Goal: Transaction & Acquisition: Book appointment/travel/reservation

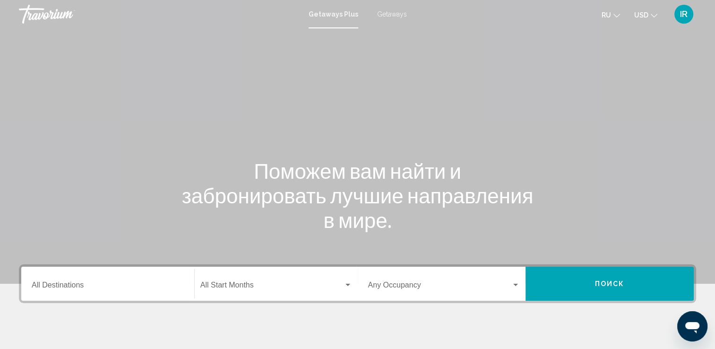
click at [64, 289] on input "Destination All Destinations" at bounding box center [108, 287] width 152 height 9
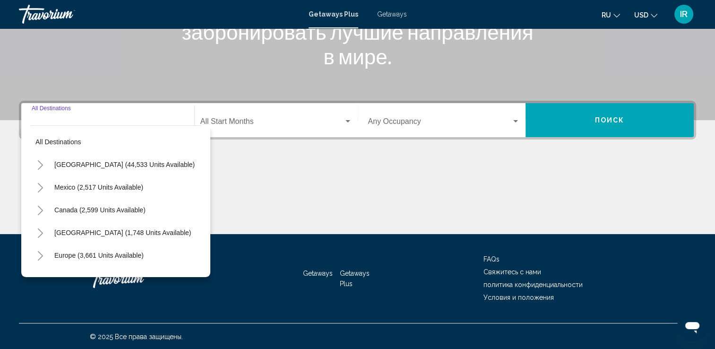
scroll to position [164, 0]
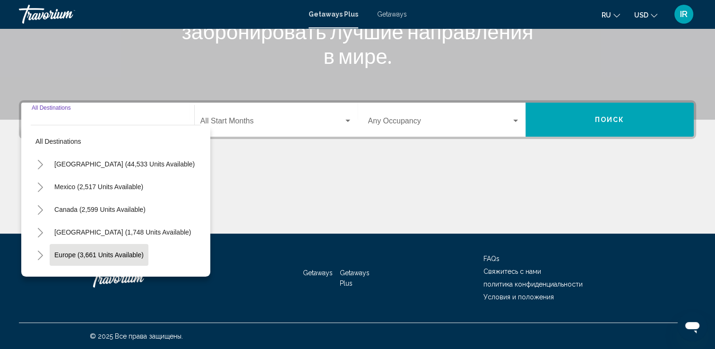
click at [72, 253] on span "Europe (3,661 units available)" at bounding box center [98, 255] width 89 height 8
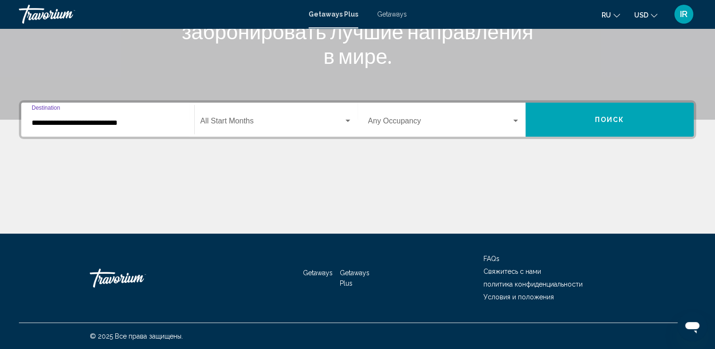
click at [53, 121] on input "**********" at bounding box center [108, 123] width 152 height 9
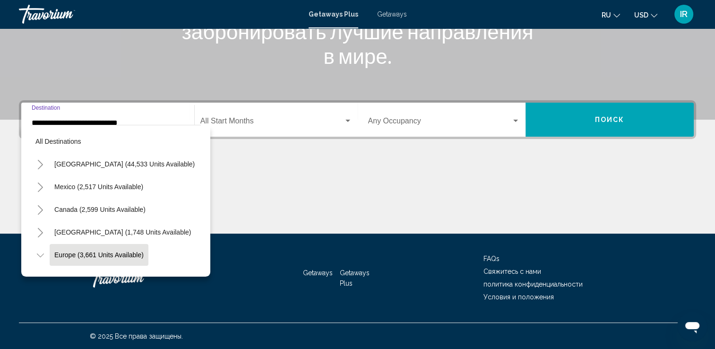
scroll to position [60, 0]
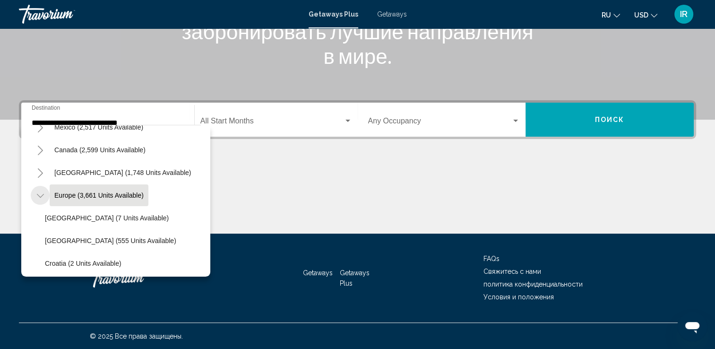
click at [39, 195] on icon "Toggle Europe (3,661 units available)" at bounding box center [40, 195] width 7 height 9
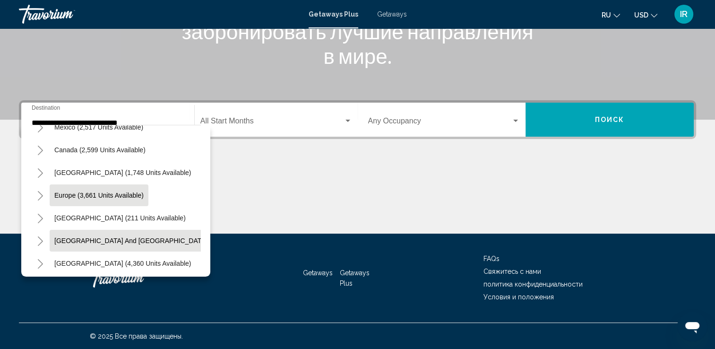
drag, startPoint x: 192, startPoint y: 185, endPoint x: 191, endPoint y: 229, distance: 43.5
click at [190, 229] on mat-tree "All destinations United States (44,533 units available) Mexico (2,517 units ava…" at bounding box center [116, 217] width 170 height 295
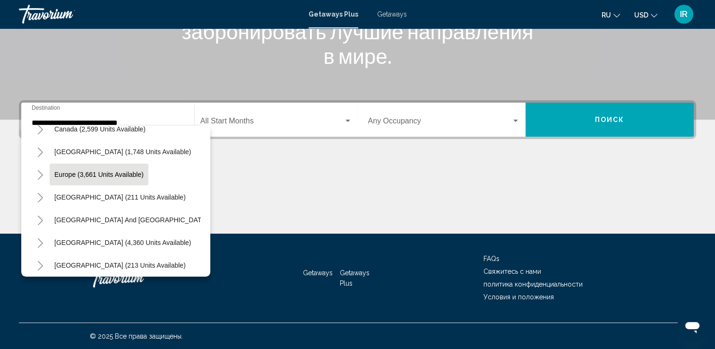
scroll to position [42, 0]
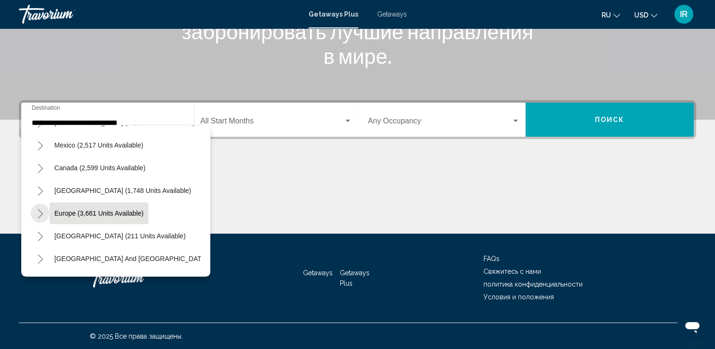
click at [42, 213] on icon "Toggle Europe (3,661 units available)" at bounding box center [40, 213] width 5 height 9
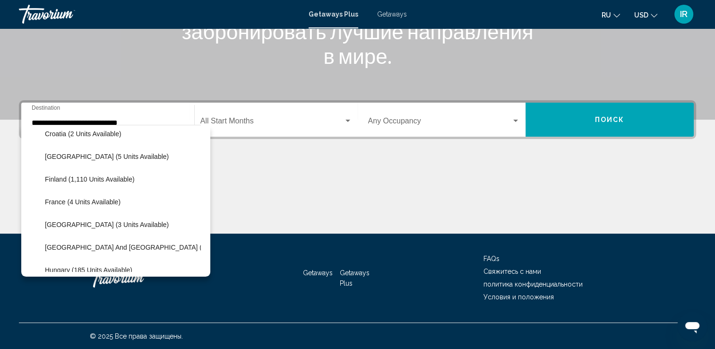
scroll to position [200, 0]
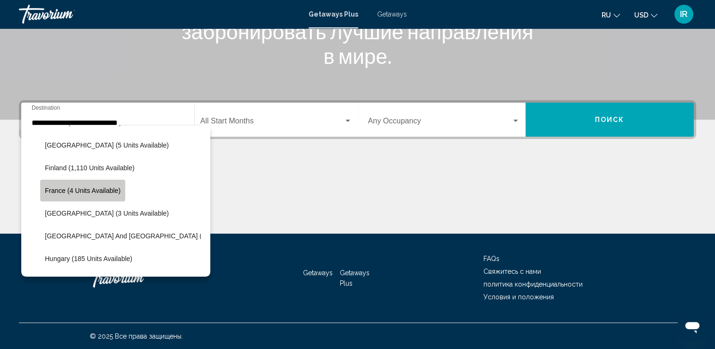
click at [113, 190] on span "France (4 units available)" at bounding box center [83, 191] width 76 height 8
type input "**********"
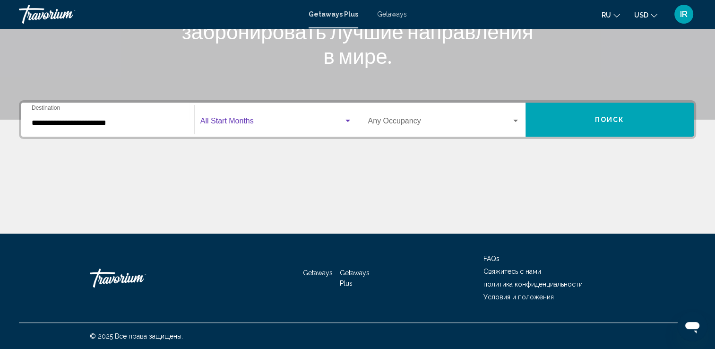
click at [253, 125] on span "Search widget" at bounding box center [271, 123] width 143 height 9
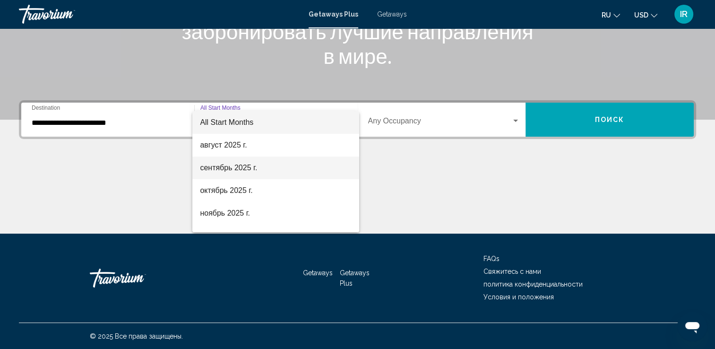
click at [240, 164] on span "сентябрь 2025 г." at bounding box center [276, 167] width 152 height 23
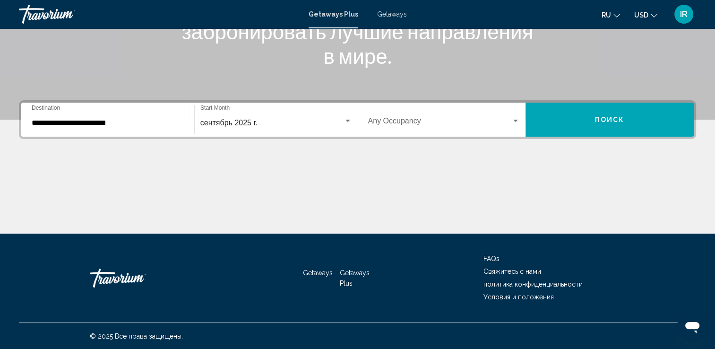
click at [614, 101] on div "**********" at bounding box center [357, 119] width 677 height 39
click at [614, 122] on span "Поиск" at bounding box center [610, 120] width 30 height 8
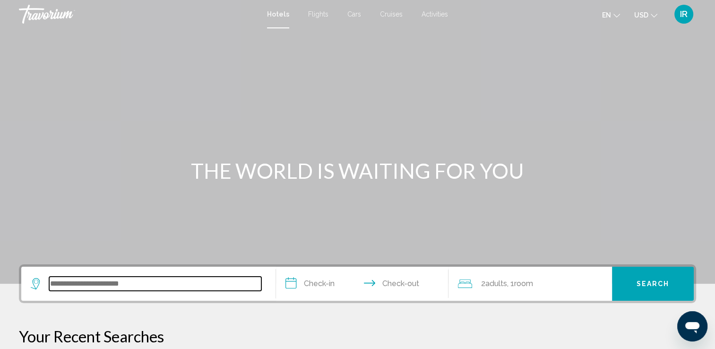
click at [131, 278] on input "Search widget" at bounding box center [155, 284] width 212 height 14
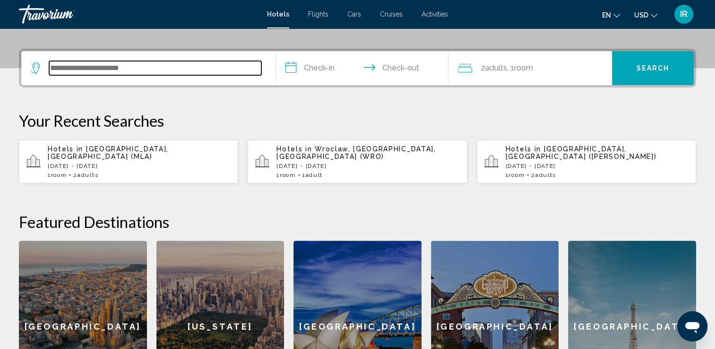
scroll to position [233, 0]
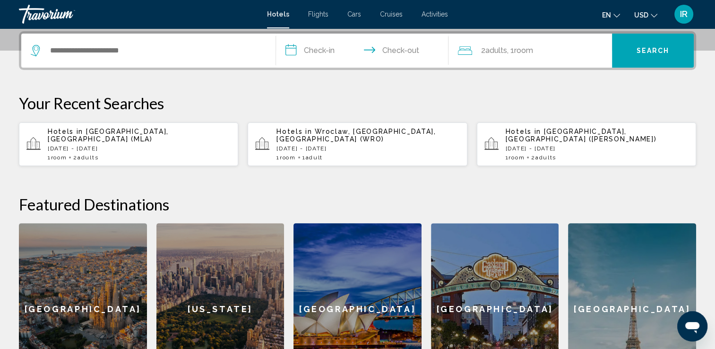
click at [657, 272] on div "[GEOGRAPHIC_DATA]" at bounding box center [632, 309] width 128 height 172
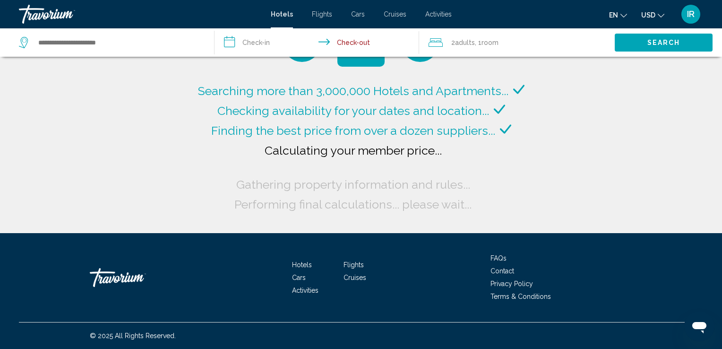
click at [268, 47] on input "**********" at bounding box center [319, 43] width 209 height 31
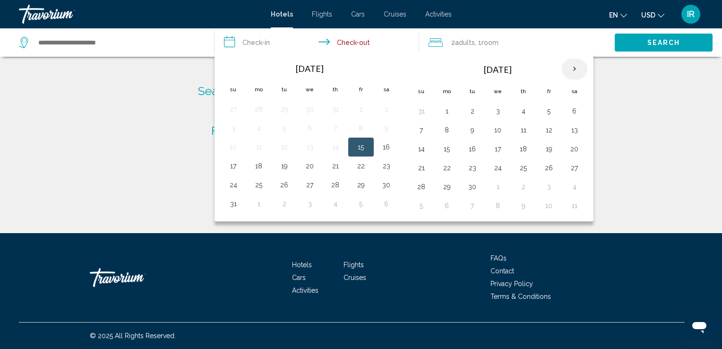
click at [569, 68] on th "Next month" at bounding box center [575, 69] width 26 height 21
click at [495, 184] on button "26" at bounding box center [498, 186] width 15 height 13
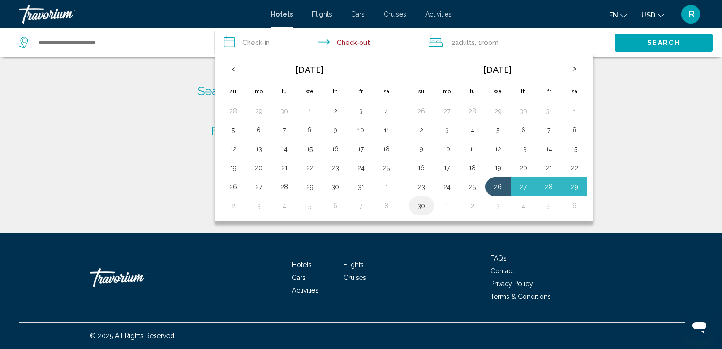
click at [420, 205] on button "30" at bounding box center [421, 205] width 15 height 13
type input "**********"
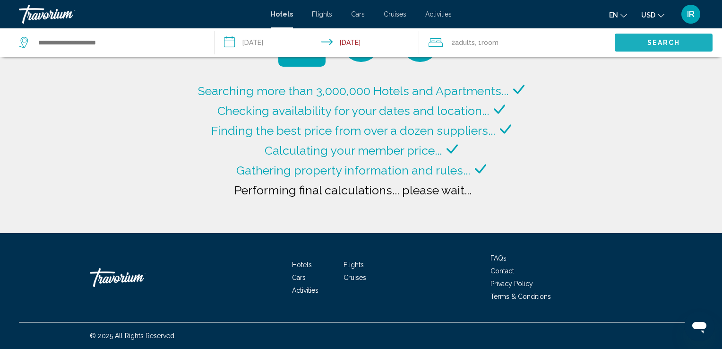
click at [649, 43] on span "Search" at bounding box center [664, 43] width 33 height 8
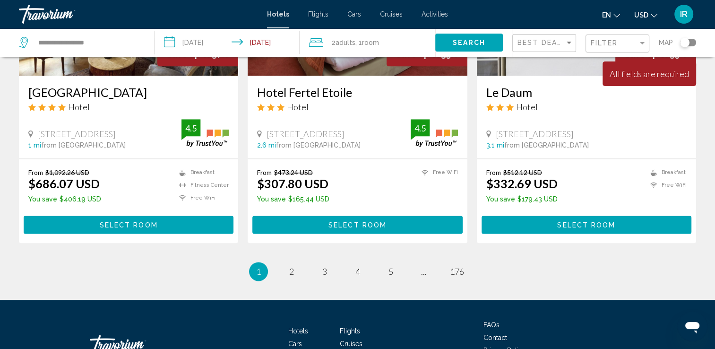
scroll to position [1229, 0]
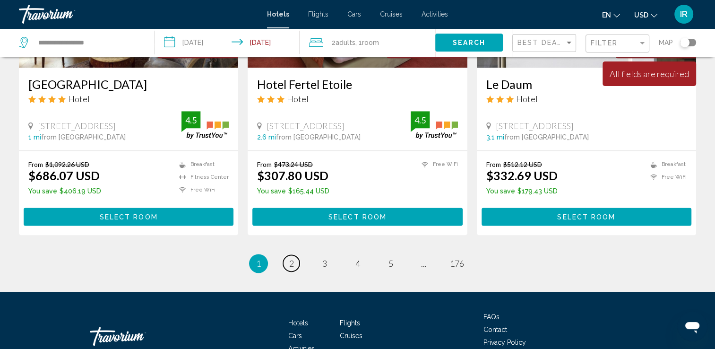
click at [293, 258] on span "2" at bounding box center [291, 263] width 5 height 10
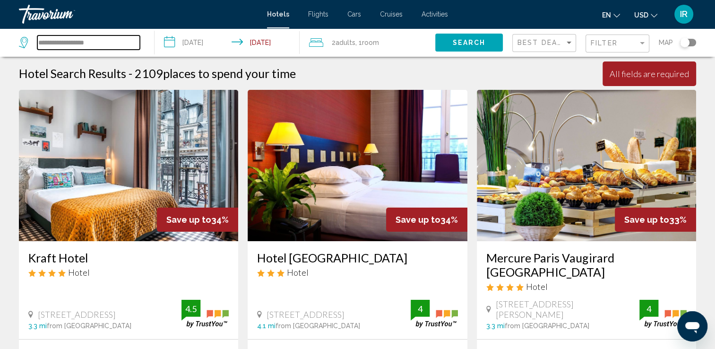
click at [67, 46] on input "**********" at bounding box center [88, 42] width 103 height 14
drag, startPoint x: 102, startPoint y: 44, endPoint x: 29, endPoint y: 50, distance: 73.0
click at [29, 50] on div "**********" at bounding box center [82, 42] width 126 height 28
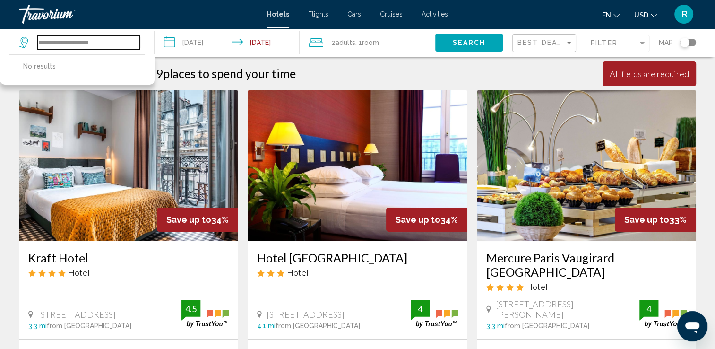
click at [111, 44] on input "**********" at bounding box center [88, 42] width 103 height 14
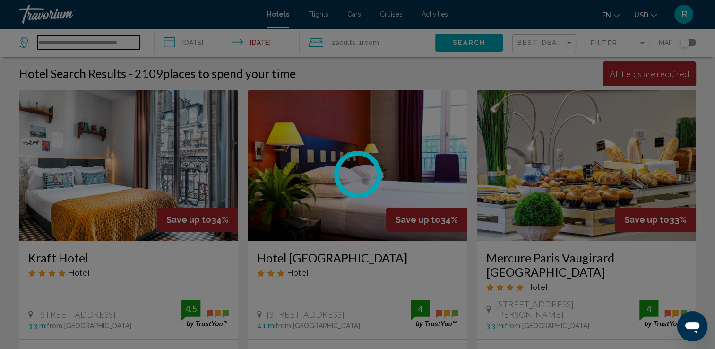
scroll to position [0, 5]
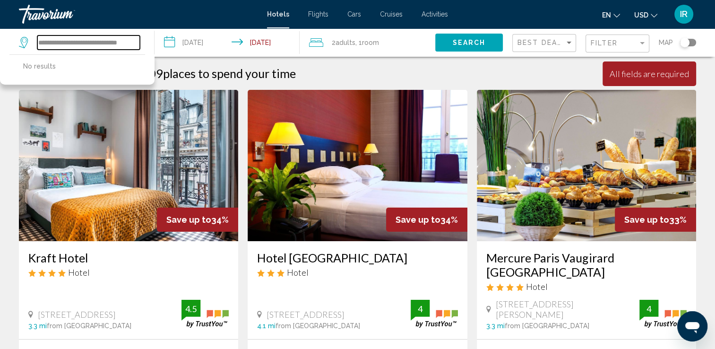
click at [134, 44] on input "**********" at bounding box center [88, 42] width 103 height 14
drag, startPoint x: 138, startPoint y: 43, endPoint x: 9, endPoint y: 45, distance: 129.1
click at [9, 45] on app-destination-search "**********" at bounding box center [77, 42] width 155 height 28
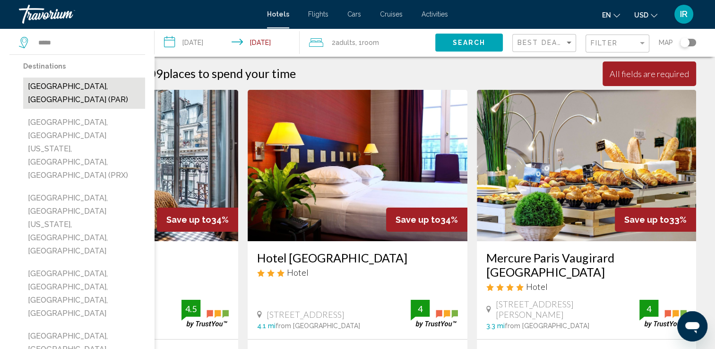
click at [55, 87] on button "[GEOGRAPHIC_DATA], [GEOGRAPHIC_DATA] (PAR)" at bounding box center [84, 93] width 122 height 31
type input "**********"
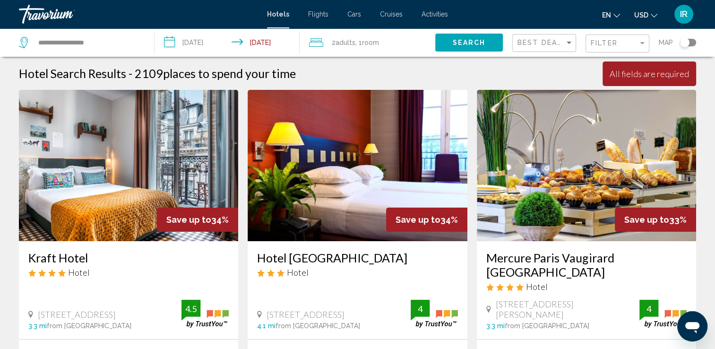
click at [465, 49] on button "Search" at bounding box center [469, 42] width 68 height 17
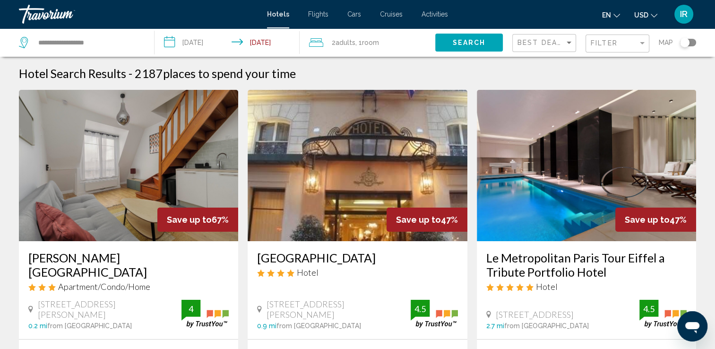
click at [187, 43] on input "**********" at bounding box center [229, 43] width 149 height 31
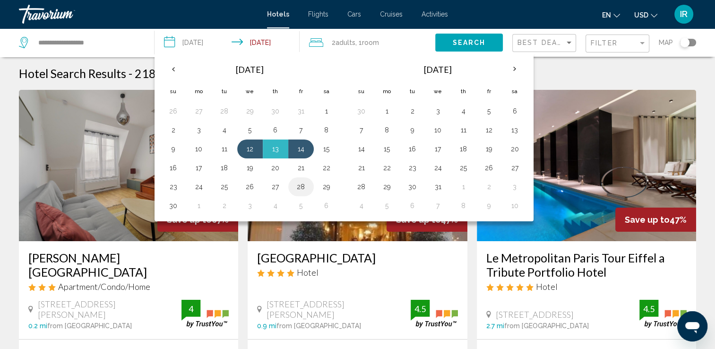
click at [298, 188] on button "28" at bounding box center [301, 186] width 15 height 13
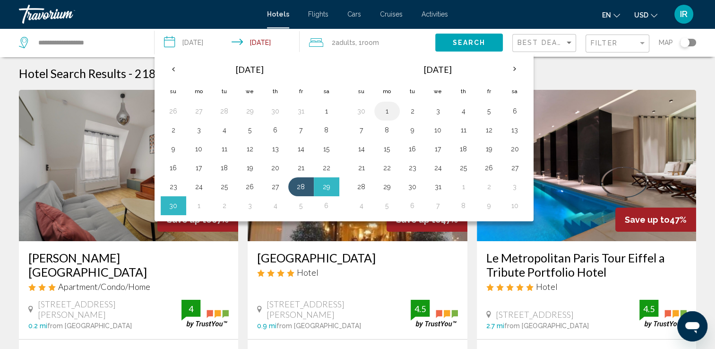
click at [381, 109] on button "1" at bounding box center [387, 110] width 15 height 13
type input "**********"
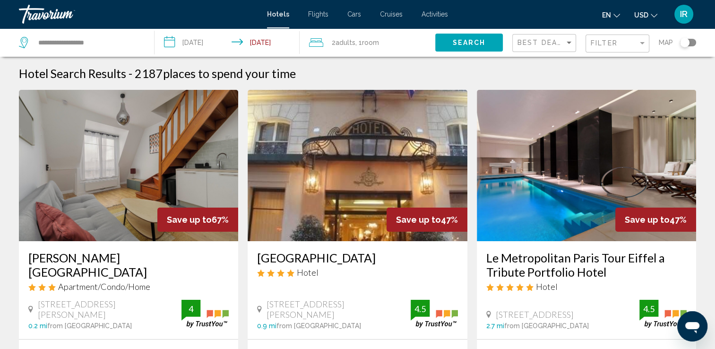
click at [458, 44] on span "Search" at bounding box center [468, 43] width 33 height 8
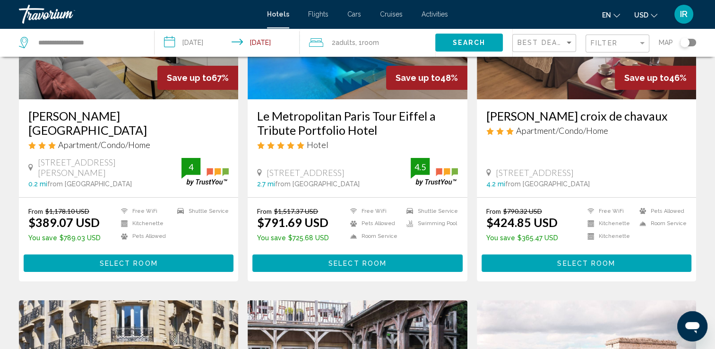
scroll to position [95, 0]
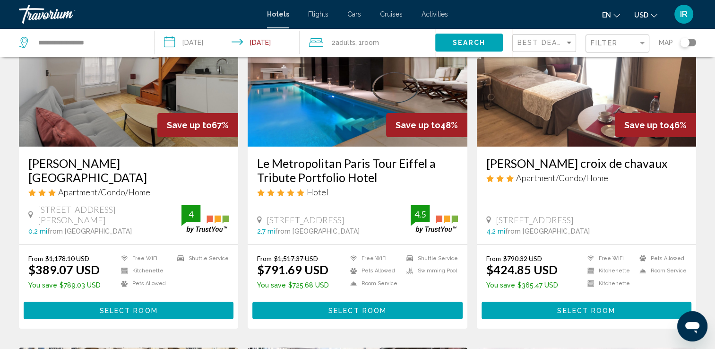
click at [115, 130] on img "Main content" at bounding box center [128, 70] width 219 height 151
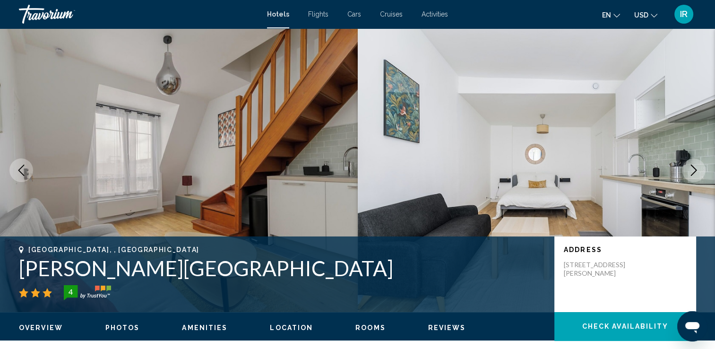
click at [695, 170] on icon "Next image" at bounding box center [693, 169] width 11 height 11
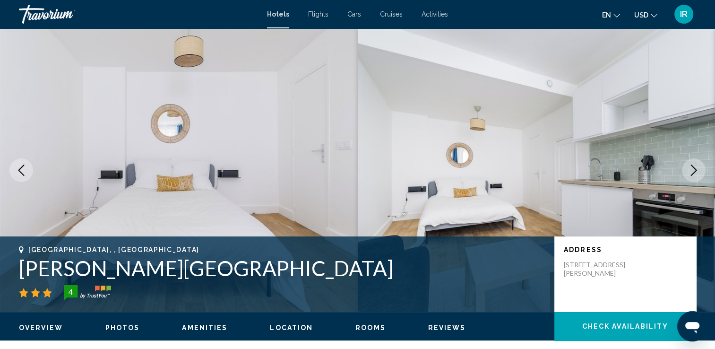
click at [695, 170] on icon "Next image" at bounding box center [693, 169] width 11 height 11
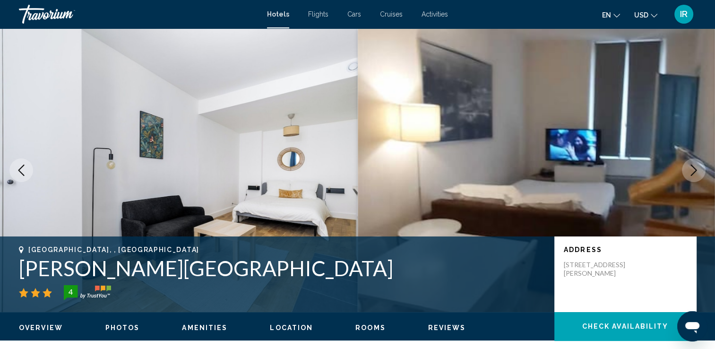
click at [695, 170] on icon "Next image" at bounding box center [693, 169] width 11 height 11
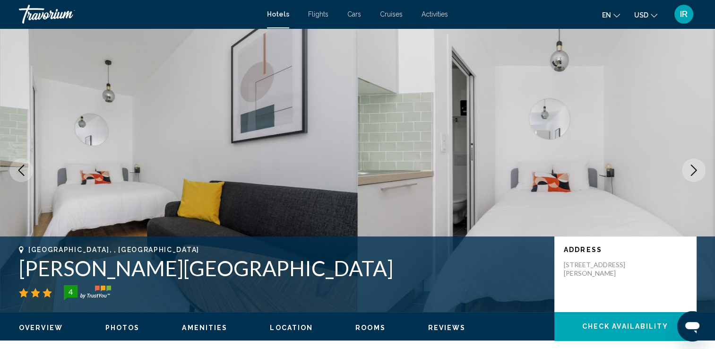
click at [695, 170] on icon "Next image" at bounding box center [693, 169] width 11 height 11
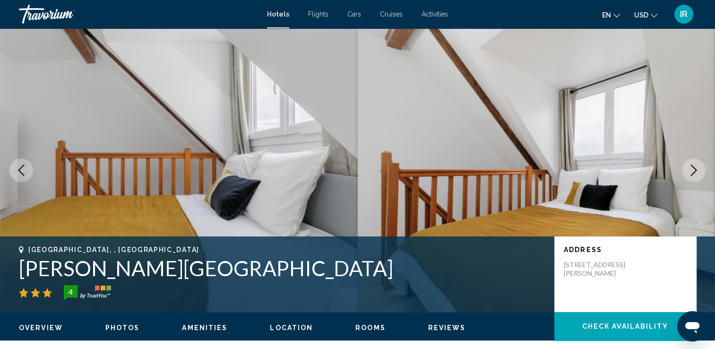
click at [695, 170] on icon "Next image" at bounding box center [693, 169] width 11 height 11
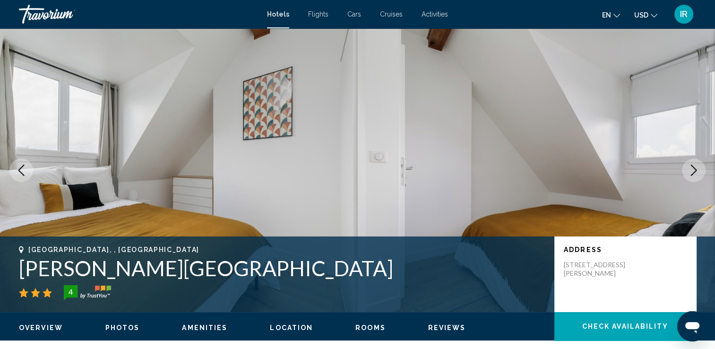
click at [695, 170] on icon "Next image" at bounding box center [693, 169] width 11 height 11
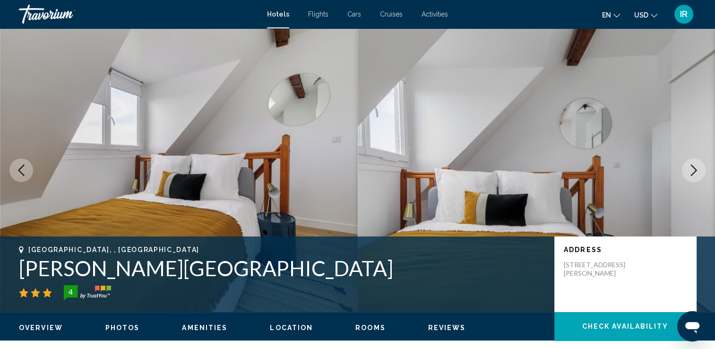
click at [695, 170] on icon "Next image" at bounding box center [693, 169] width 11 height 11
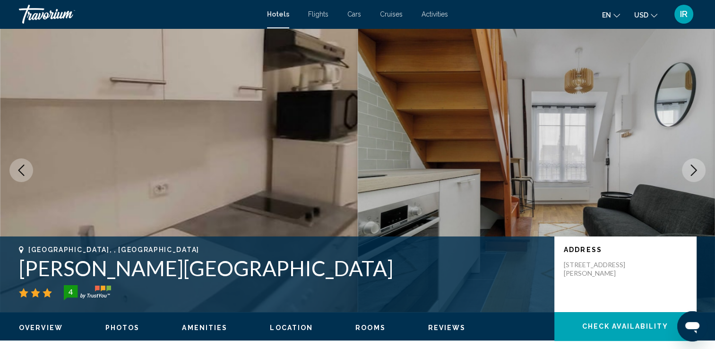
click at [695, 170] on icon "Next image" at bounding box center [693, 169] width 11 height 11
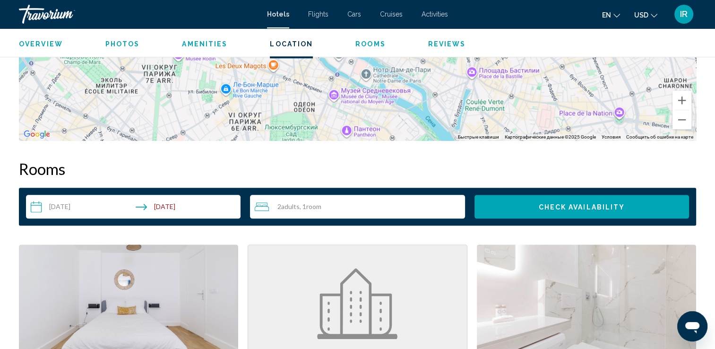
scroll to position [1091, 0]
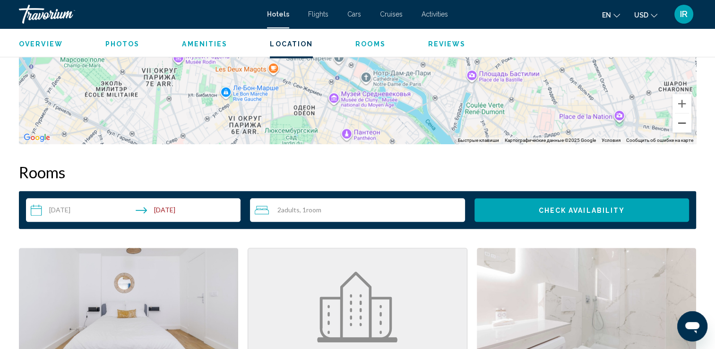
click at [676, 122] on button "Уменьшить" at bounding box center [682, 122] width 19 height 19
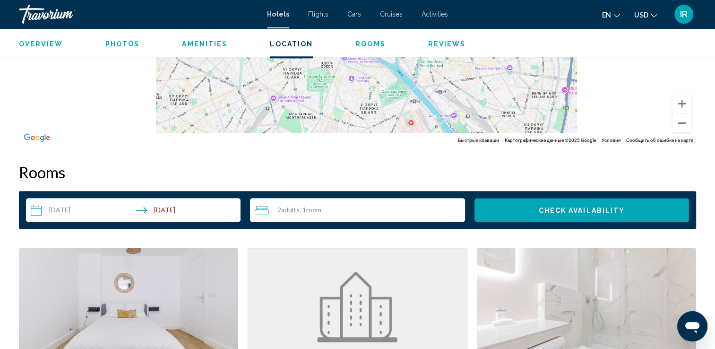
click at [676, 122] on button "Уменьшить" at bounding box center [682, 122] width 19 height 19
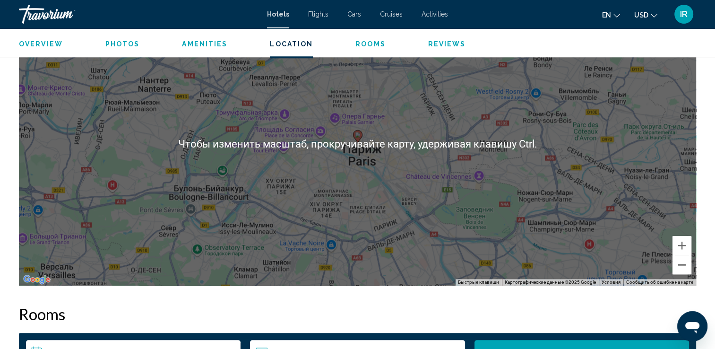
scroll to position [996, 0]
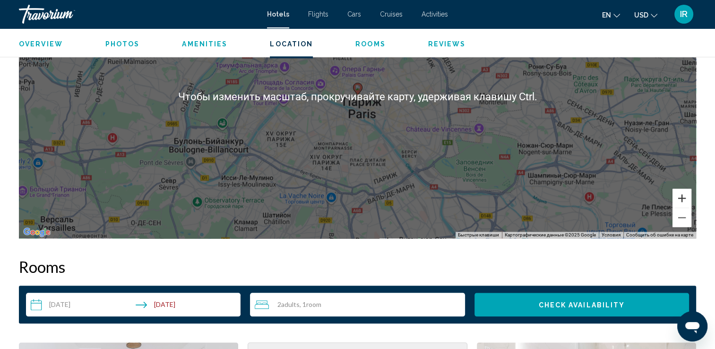
click at [684, 201] on button "Увеличить" at bounding box center [682, 198] width 19 height 19
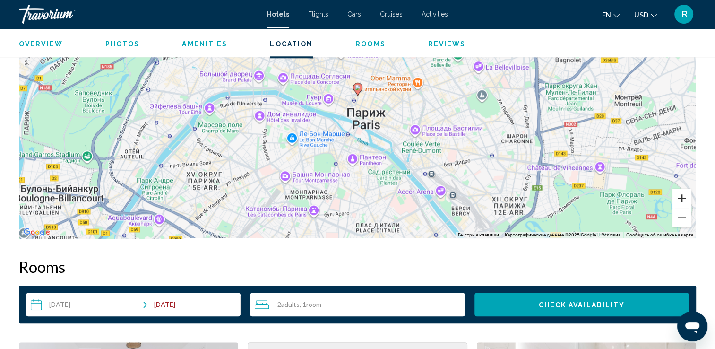
click at [684, 201] on button "Увеличить" at bounding box center [682, 198] width 19 height 19
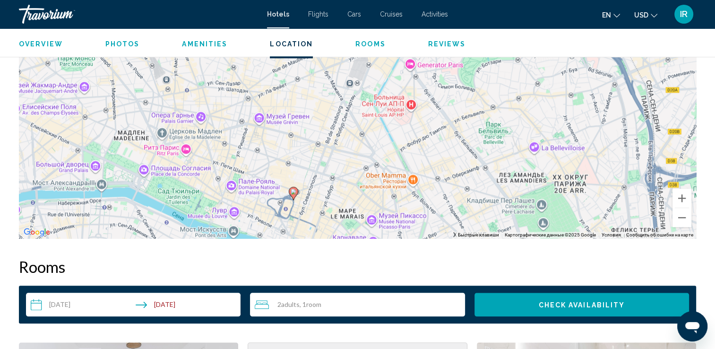
drag, startPoint x: 342, startPoint y: 98, endPoint x: 286, endPoint y: 201, distance: 117.6
click at [277, 203] on div "Чтобы активировать перетаскивание с помощью клавиатуры, нажмите Alt + Ввод. Пос…" at bounding box center [357, 97] width 677 height 284
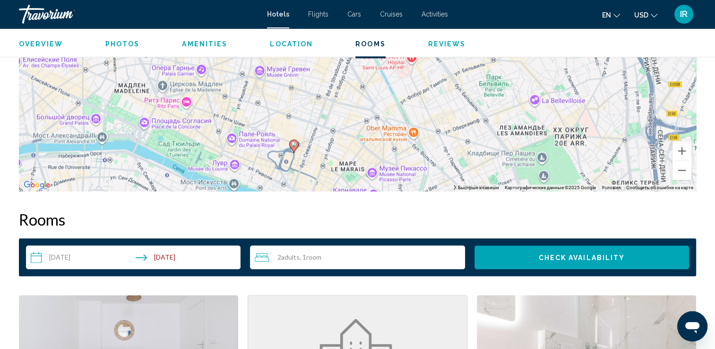
scroll to position [1044, 0]
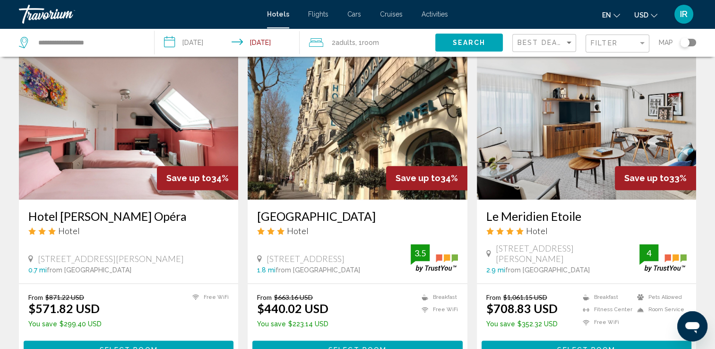
scroll to position [1087, 0]
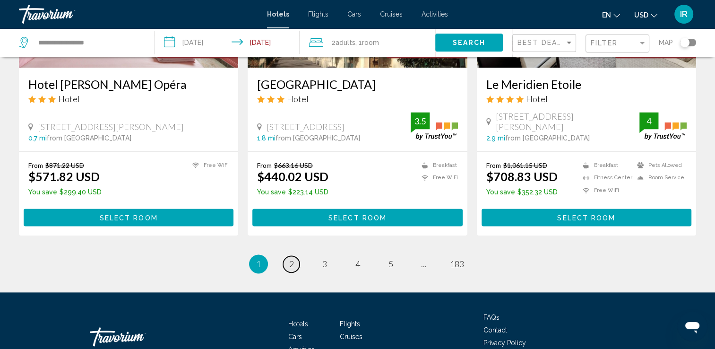
click at [287, 259] on link "page 2" at bounding box center [291, 264] width 17 height 17
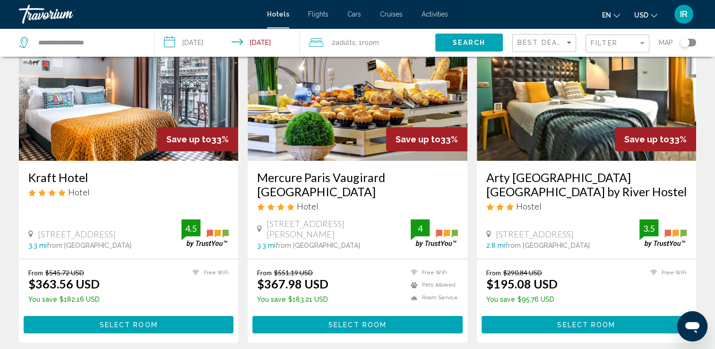
scroll to position [95, 0]
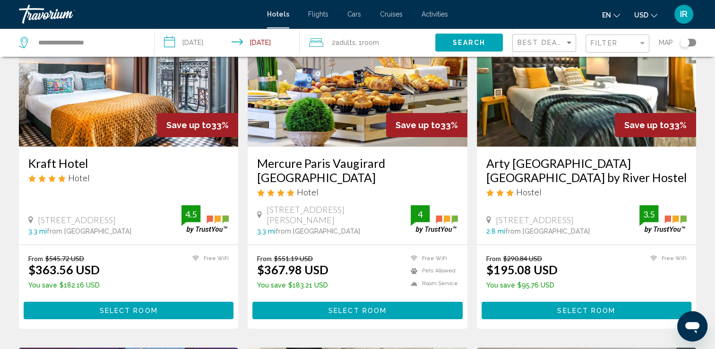
click at [120, 125] on img "Main content" at bounding box center [128, 70] width 219 height 151
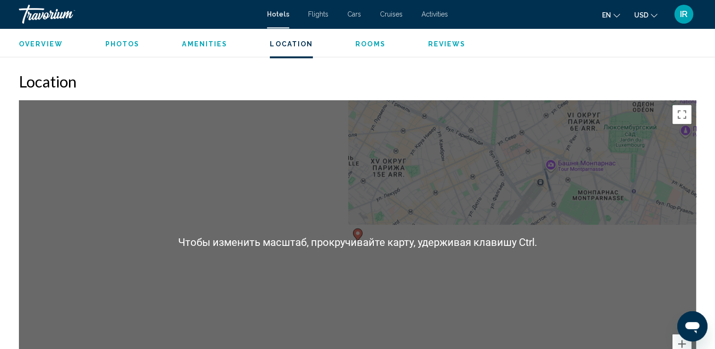
scroll to position [945, 0]
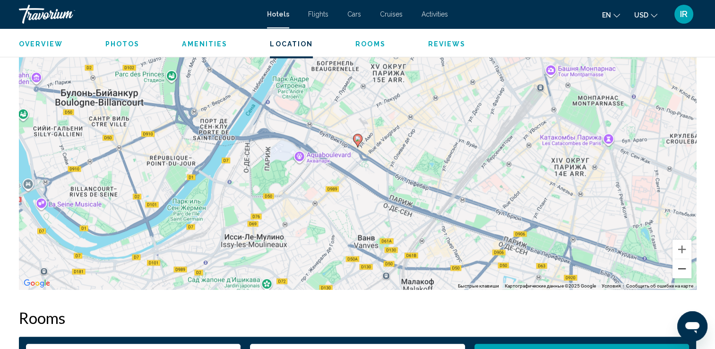
click at [676, 272] on button "Уменьшить" at bounding box center [682, 268] width 19 height 19
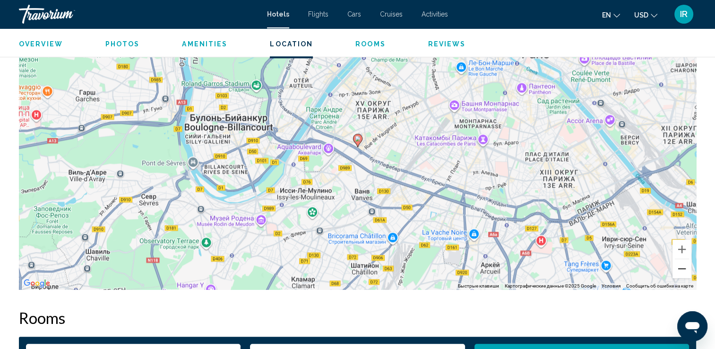
click at [676, 272] on button "Уменьшить" at bounding box center [682, 268] width 19 height 19
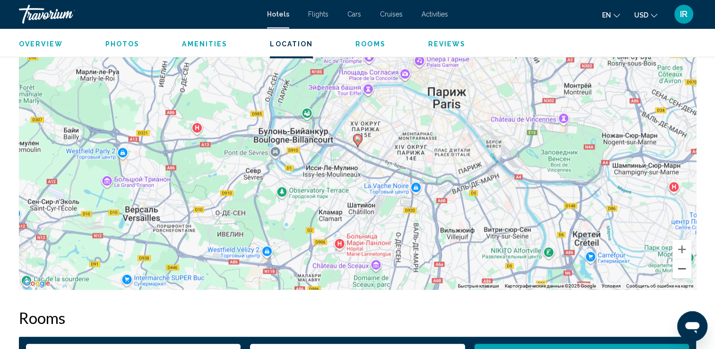
click at [676, 272] on button "Уменьшить" at bounding box center [682, 268] width 19 height 19
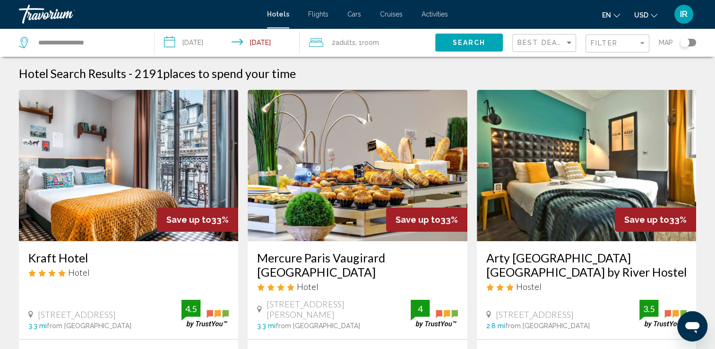
click at [374, 181] on img "Main content" at bounding box center [357, 165] width 219 height 151
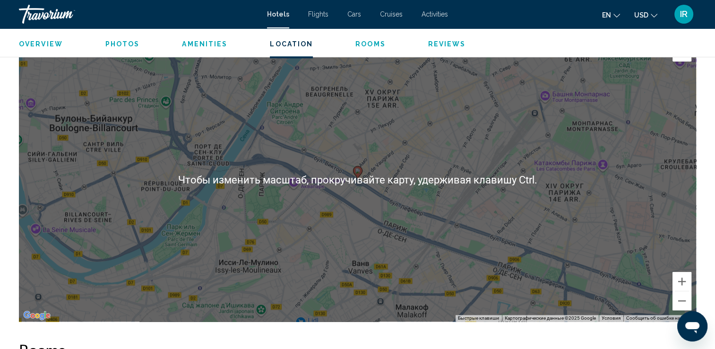
scroll to position [898, 0]
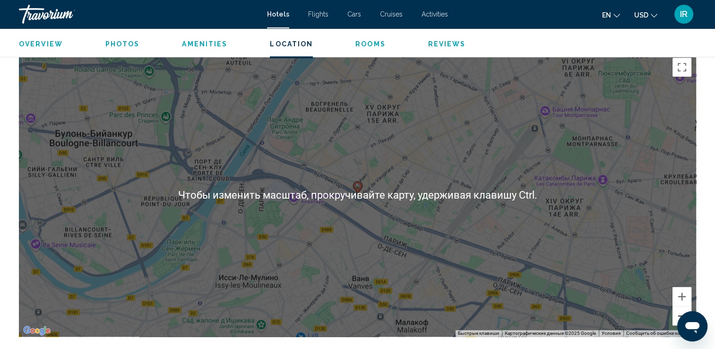
click at [675, 319] on button "Уменьшить" at bounding box center [682, 315] width 19 height 19
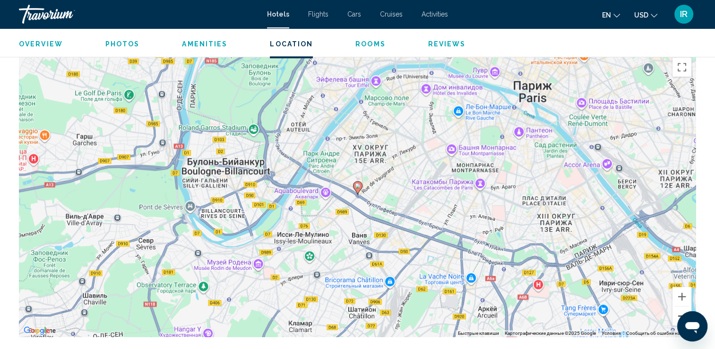
click at [675, 319] on button "Уменьшить" at bounding box center [682, 315] width 19 height 19
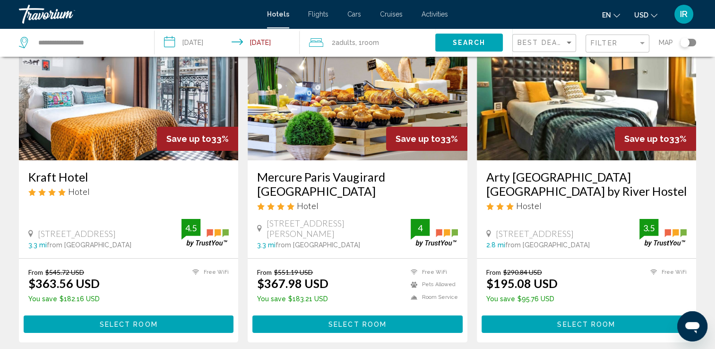
scroll to position [95, 0]
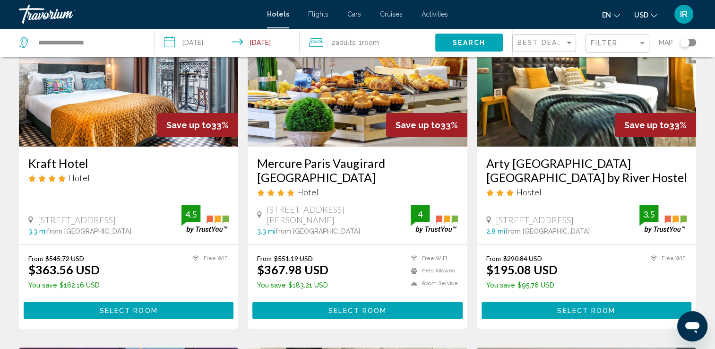
click at [550, 113] on img "Main content" at bounding box center [586, 70] width 219 height 151
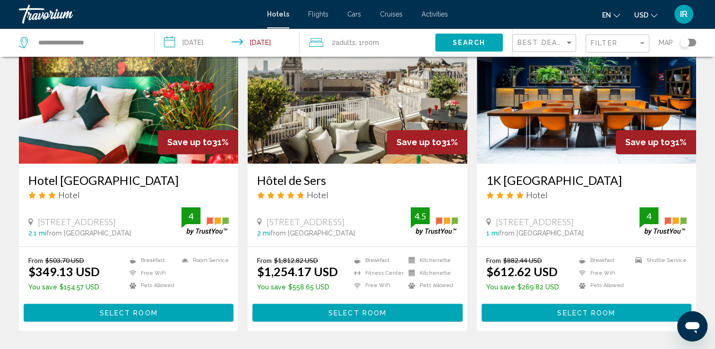
scroll to position [756, 0]
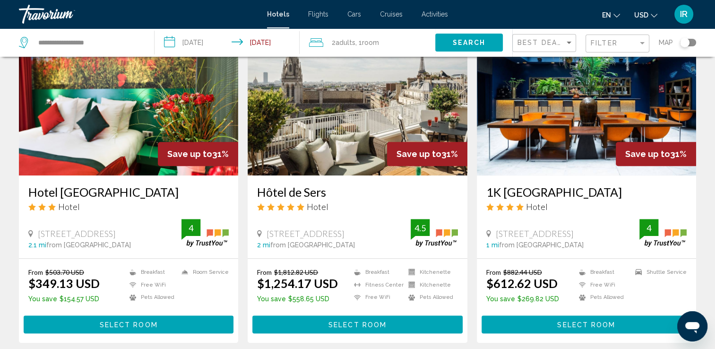
click at [129, 125] on img "Main content" at bounding box center [128, 99] width 219 height 151
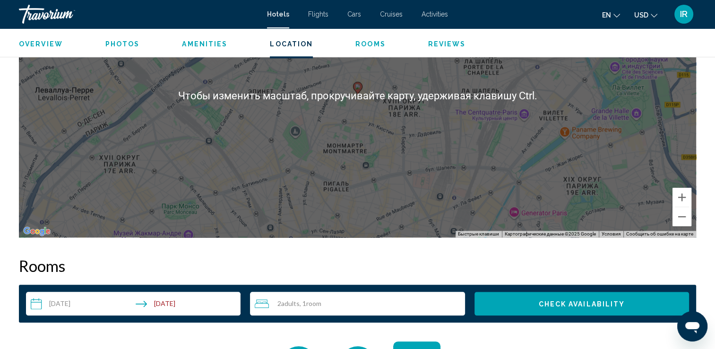
scroll to position [898, 0]
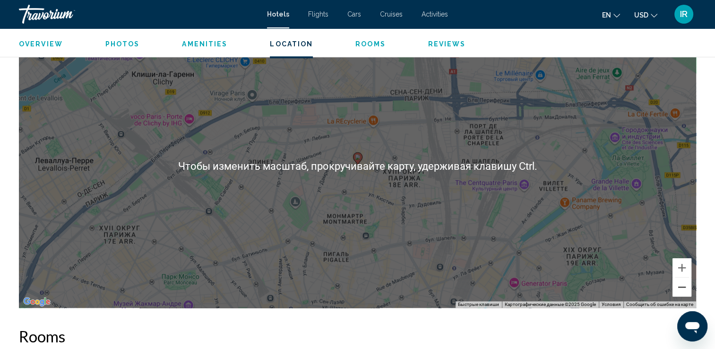
click at [683, 294] on button "Уменьшить" at bounding box center [682, 286] width 19 height 19
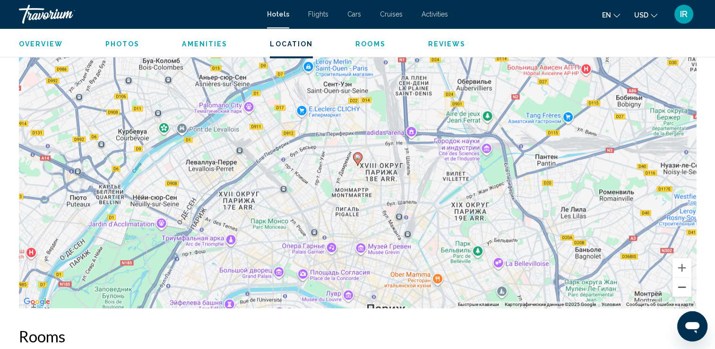
click at [683, 294] on button "Уменьшить" at bounding box center [682, 286] width 19 height 19
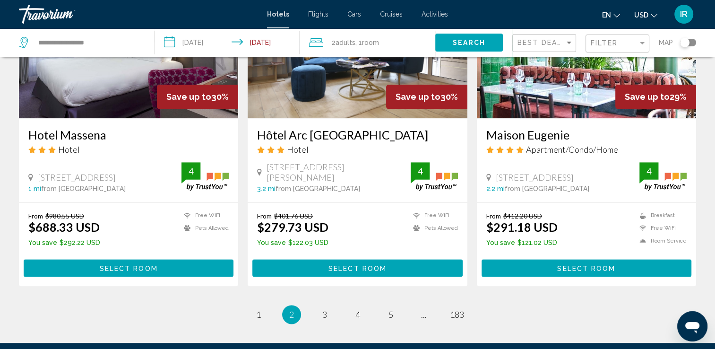
scroll to position [1257, 0]
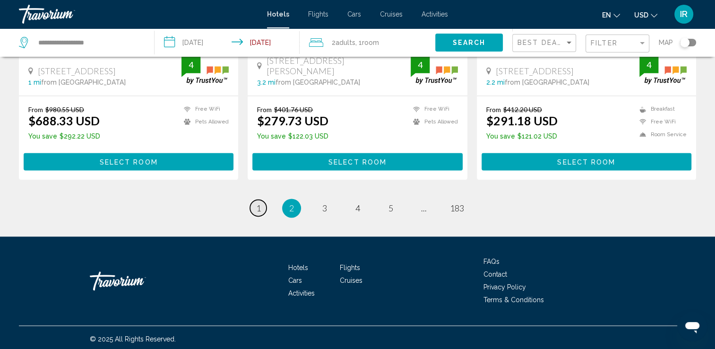
click at [251, 208] on link "page 1" at bounding box center [258, 207] width 17 height 17
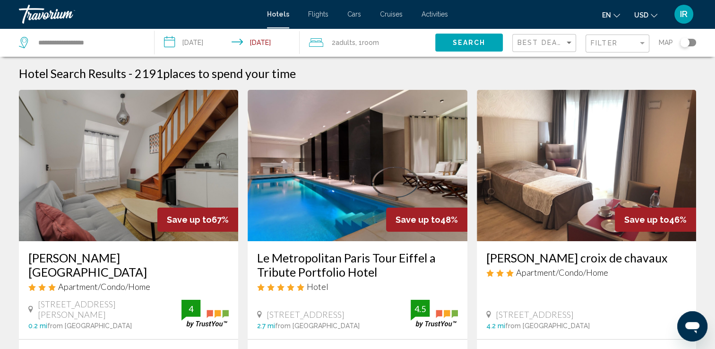
click at [157, 173] on img "Main content" at bounding box center [128, 165] width 219 height 151
click at [363, 41] on span ", 1 Room rooms" at bounding box center [367, 42] width 24 height 13
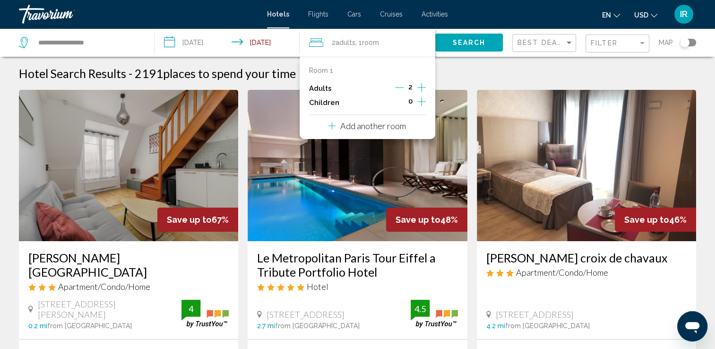
click at [421, 88] on icon "Increment adults" at bounding box center [421, 87] width 9 height 9
drag, startPoint x: 421, startPoint y: 88, endPoint x: 427, endPoint y: 84, distance: 7.1
click at [421, 88] on icon "Increment adults" at bounding box center [421, 87] width 9 height 9
click at [456, 46] on button "Search" at bounding box center [469, 42] width 68 height 17
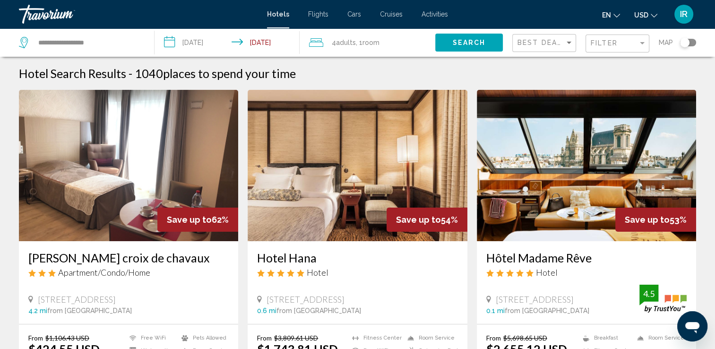
click at [349, 44] on span "Adults" at bounding box center [346, 43] width 20 height 8
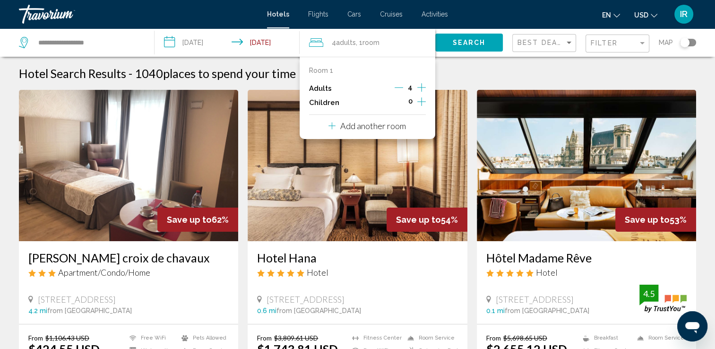
click at [399, 88] on icon "Decrement adults" at bounding box center [399, 87] width 9 height 9
click at [465, 51] on button "Search" at bounding box center [469, 42] width 68 height 17
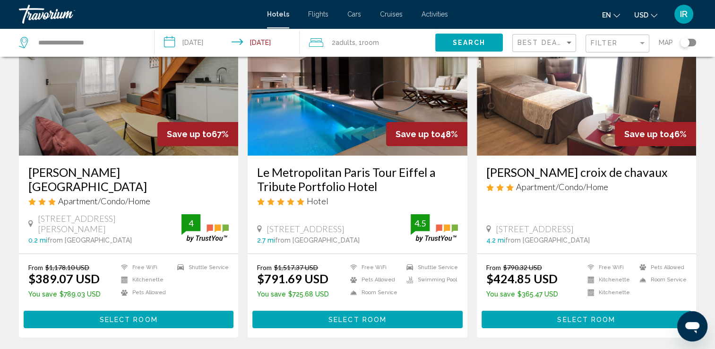
scroll to position [95, 0]
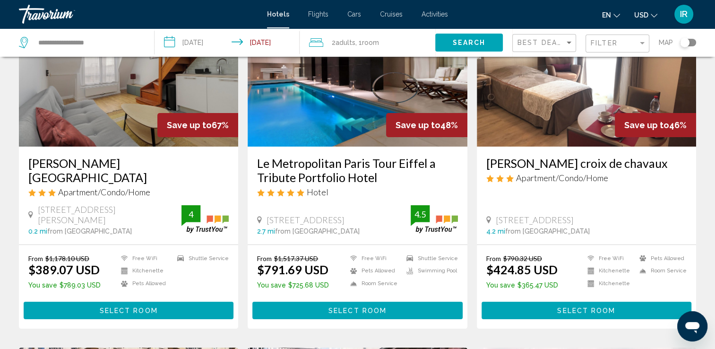
click at [310, 103] on img "Main content" at bounding box center [357, 70] width 219 height 151
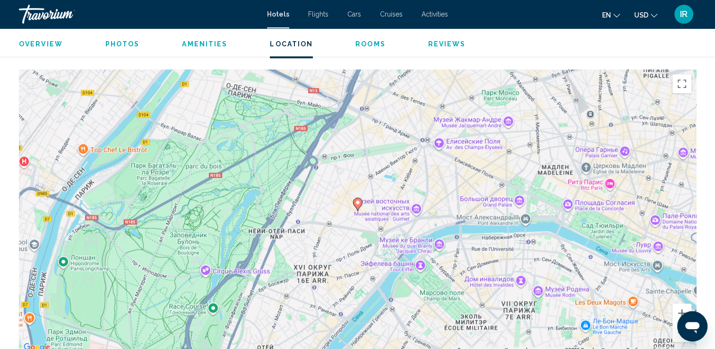
scroll to position [945, 0]
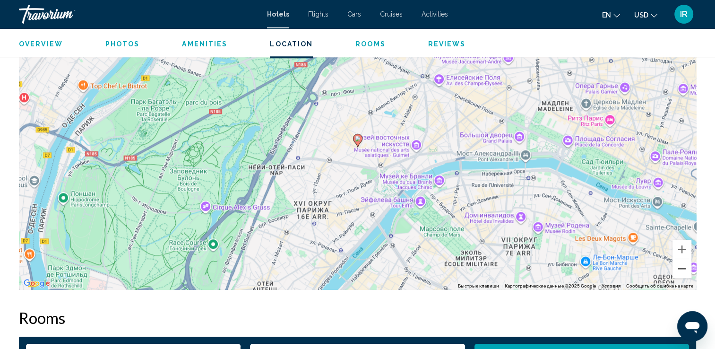
click at [679, 264] on button "Уменьшить" at bounding box center [682, 268] width 19 height 19
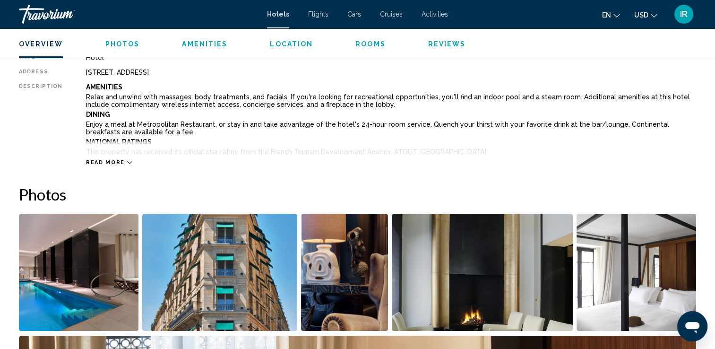
scroll to position [331, 0]
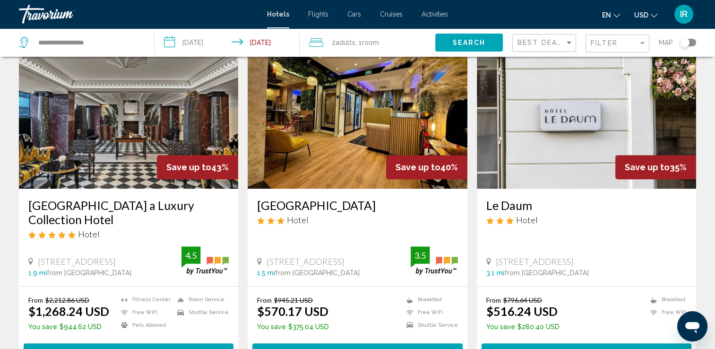
scroll to position [709, 0]
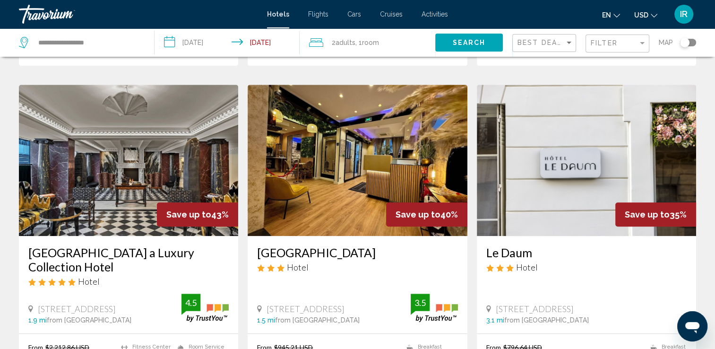
click at [344, 201] on img "Main content" at bounding box center [357, 160] width 219 height 151
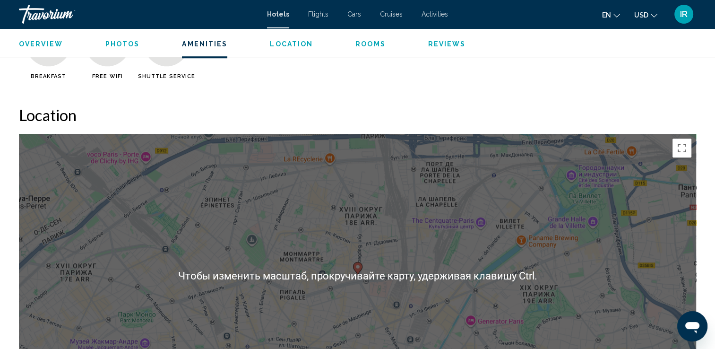
scroll to position [898, 0]
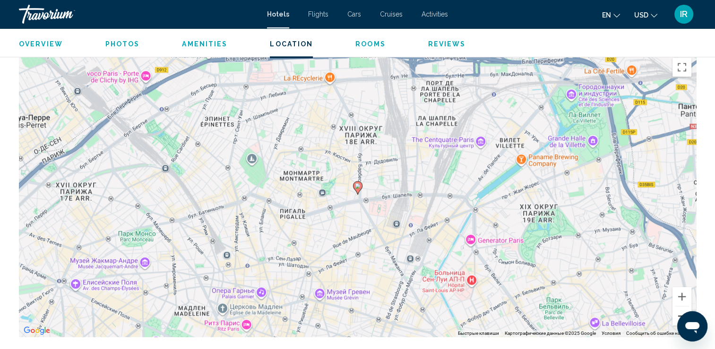
click at [677, 317] on button "Уменьшить" at bounding box center [682, 315] width 19 height 19
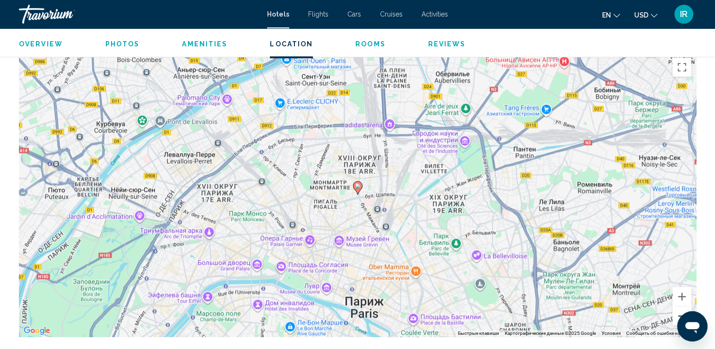
click at [673, 317] on button "Уменьшить" at bounding box center [682, 315] width 19 height 19
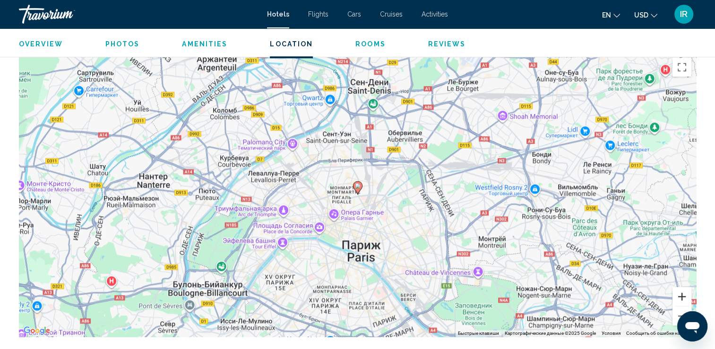
click at [686, 296] on button "Увеличить" at bounding box center [682, 296] width 19 height 19
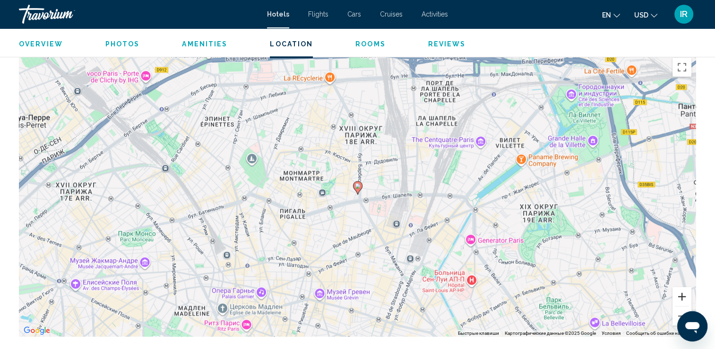
click at [686, 296] on button "Увеличить" at bounding box center [682, 296] width 19 height 19
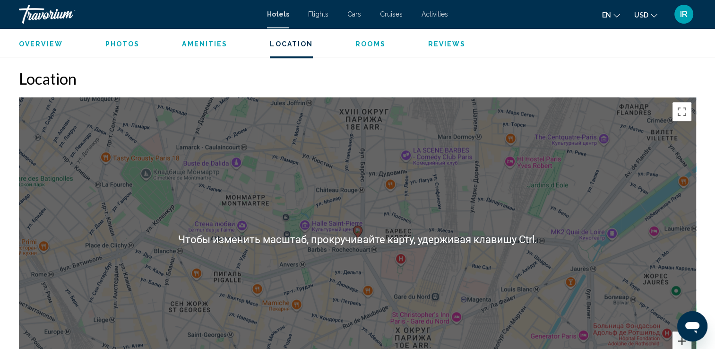
scroll to position [993, 0]
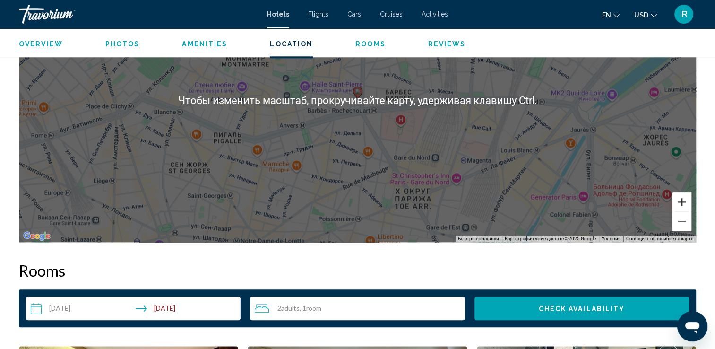
click at [683, 202] on button "Увеличить" at bounding box center [682, 201] width 19 height 19
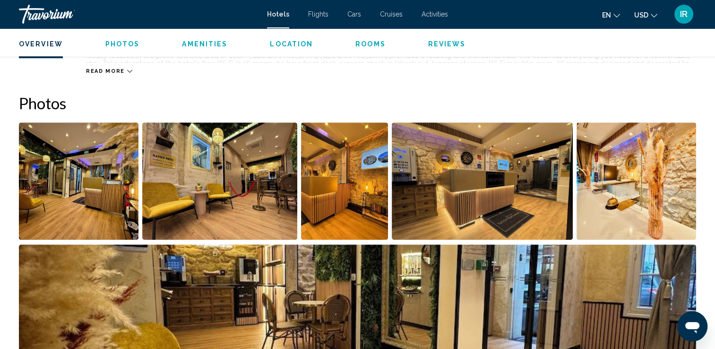
scroll to position [425, 0]
click at [46, 203] on img "Open full-screen image slider" at bounding box center [79, 180] width 120 height 117
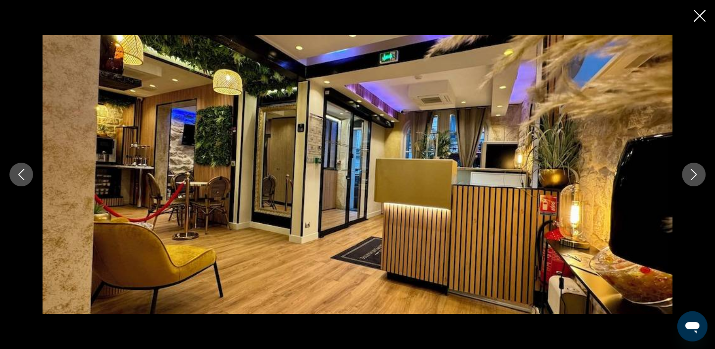
click at [684, 174] on button "Next image" at bounding box center [694, 175] width 24 height 24
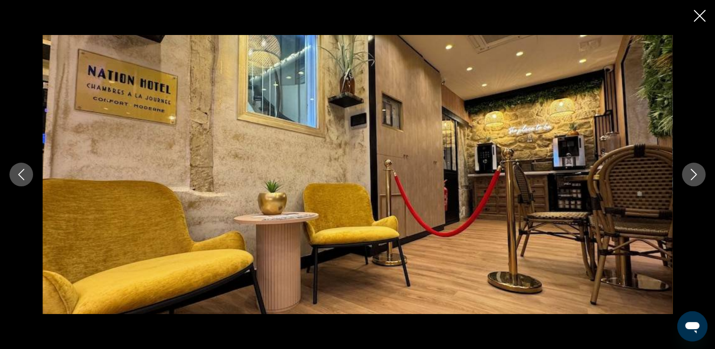
click at [679, 175] on div "Main content" at bounding box center [357, 174] width 715 height 279
click at [707, 173] on div "Main content" at bounding box center [357, 174] width 715 height 279
click at [687, 178] on button "Next image" at bounding box center [694, 175] width 24 height 24
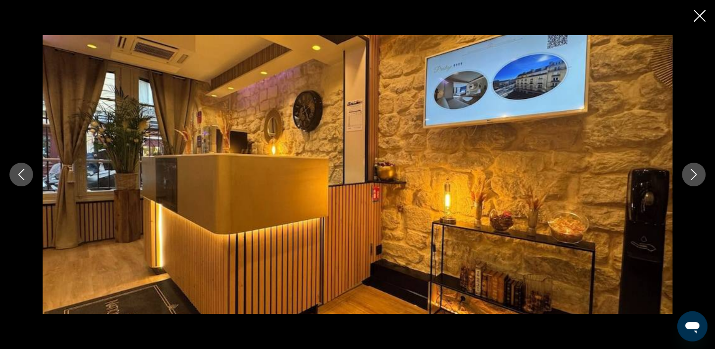
click at [686, 178] on button "Next image" at bounding box center [694, 175] width 24 height 24
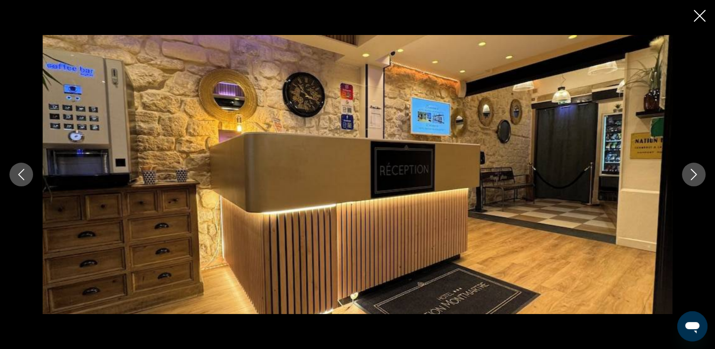
click at [686, 178] on button "Next image" at bounding box center [694, 175] width 24 height 24
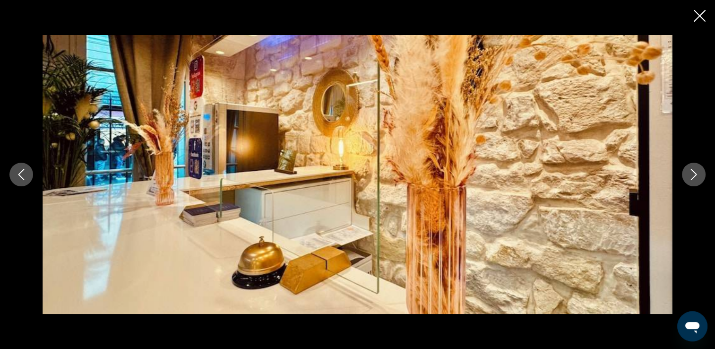
click at [686, 178] on button "Next image" at bounding box center [694, 175] width 24 height 24
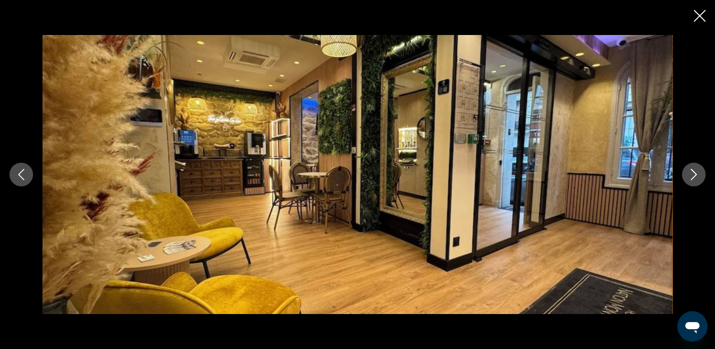
click at [686, 178] on button "Next image" at bounding box center [694, 175] width 24 height 24
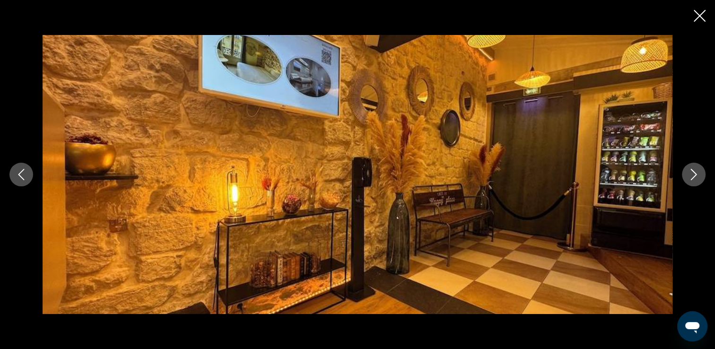
click at [686, 178] on button "Next image" at bounding box center [694, 175] width 24 height 24
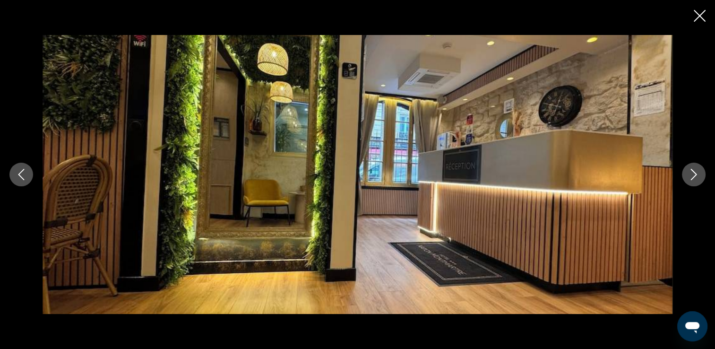
click at [686, 178] on button "Next image" at bounding box center [694, 175] width 24 height 24
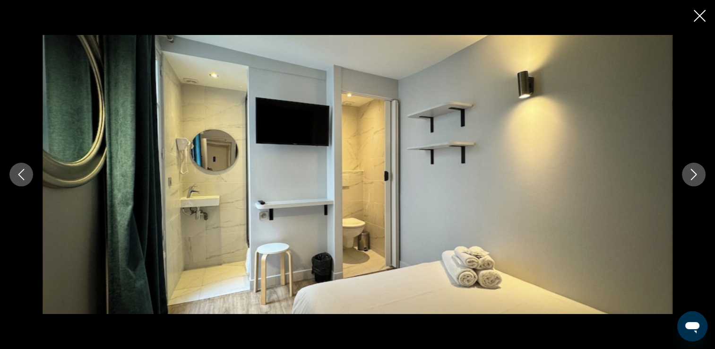
click at [686, 178] on button "Next image" at bounding box center [694, 175] width 24 height 24
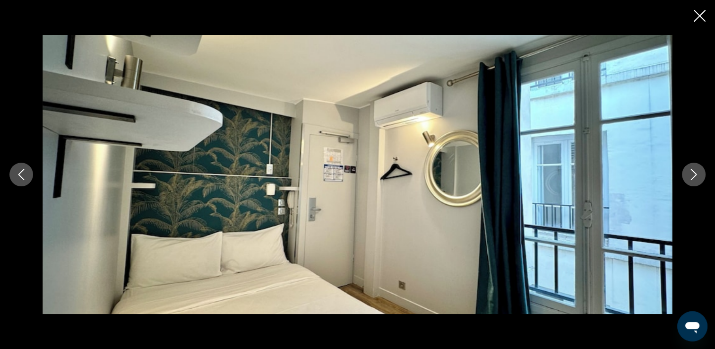
click at [686, 178] on button "Next image" at bounding box center [694, 175] width 24 height 24
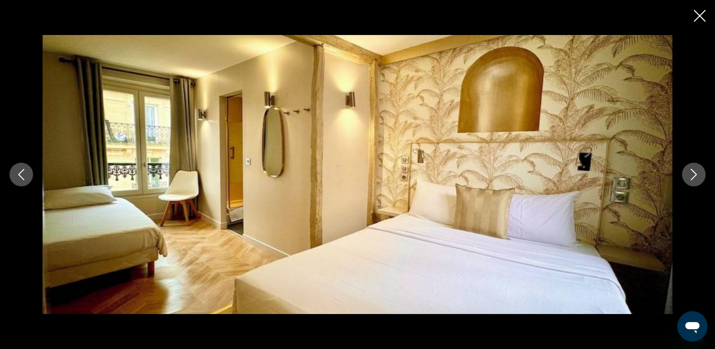
click at [686, 178] on button "Next image" at bounding box center [694, 175] width 24 height 24
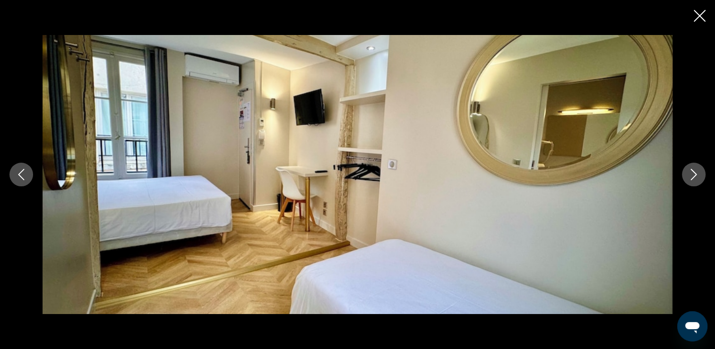
click at [686, 178] on button "Next image" at bounding box center [694, 175] width 24 height 24
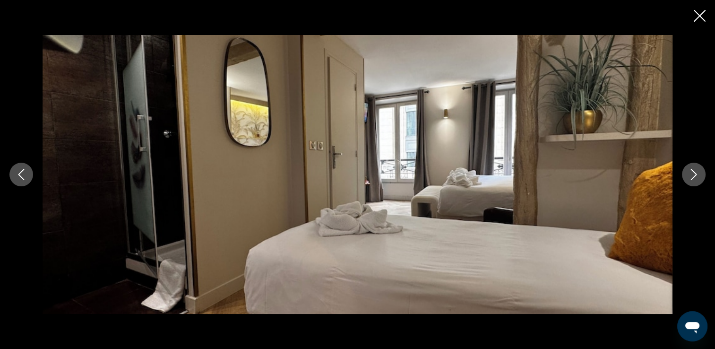
click at [686, 178] on button "Next image" at bounding box center [694, 175] width 24 height 24
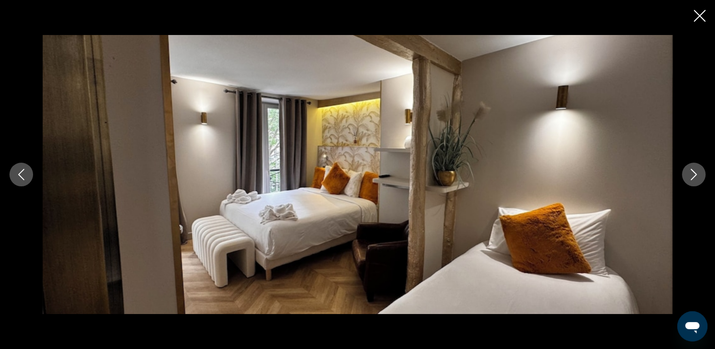
click at [686, 178] on button "Next image" at bounding box center [694, 175] width 24 height 24
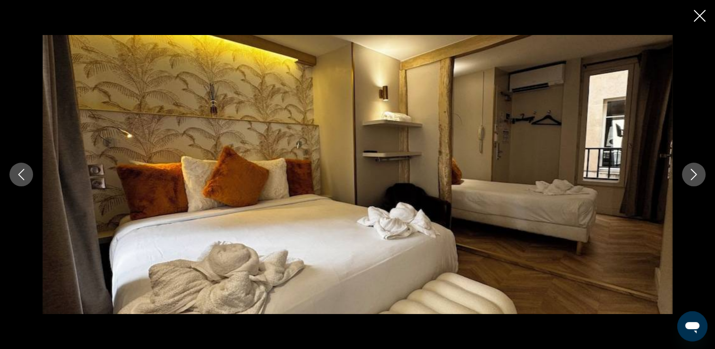
click at [686, 178] on button "Next image" at bounding box center [694, 175] width 24 height 24
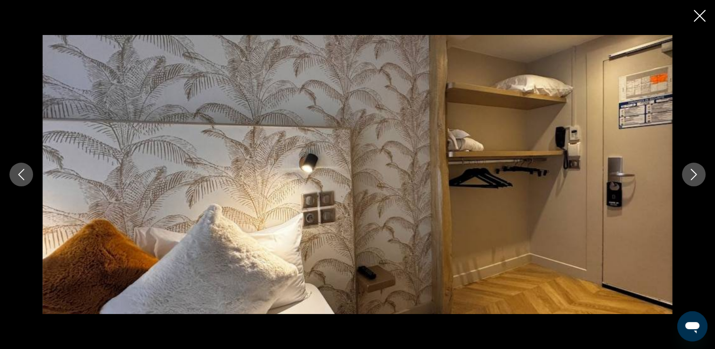
click at [686, 178] on button "Next image" at bounding box center [694, 175] width 24 height 24
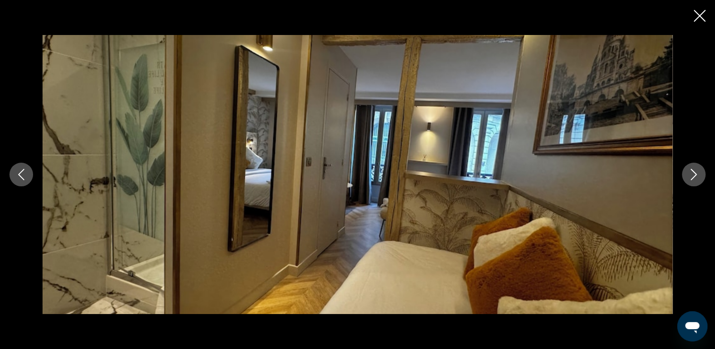
click at [686, 178] on button "Next image" at bounding box center [694, 175] width 24 height 24
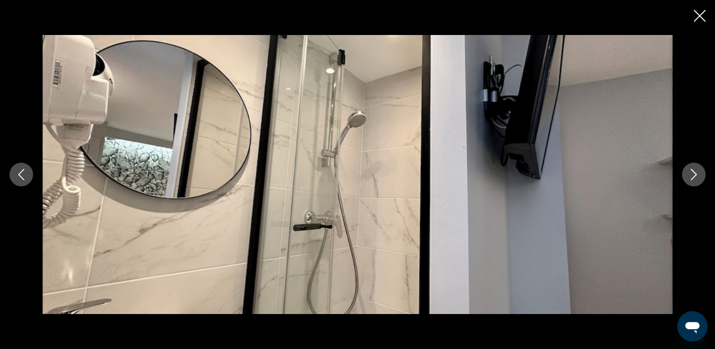
click at [697, 13] on icon "Close slideshow" at bounding box center [700, 16] width 12 height 12
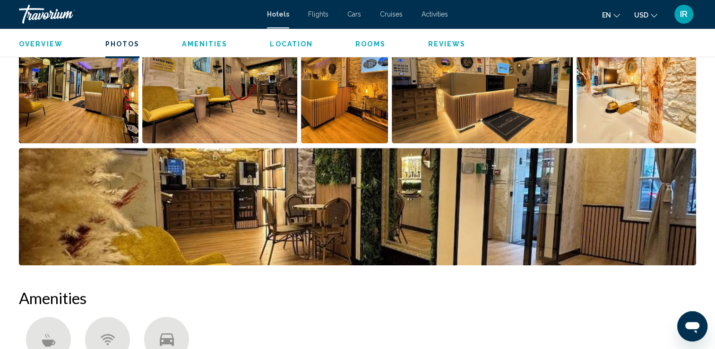
scroll to position [473, 0]
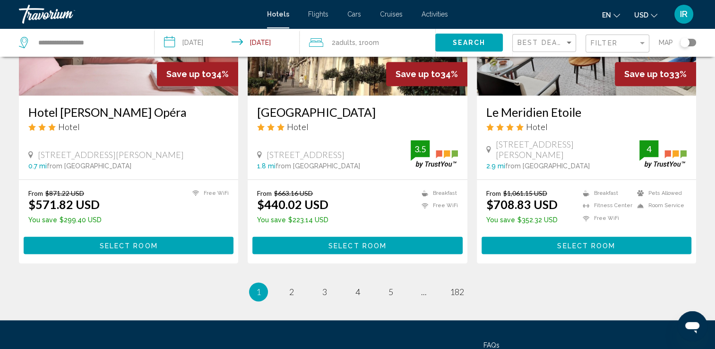
scroll to position [1182, 0]
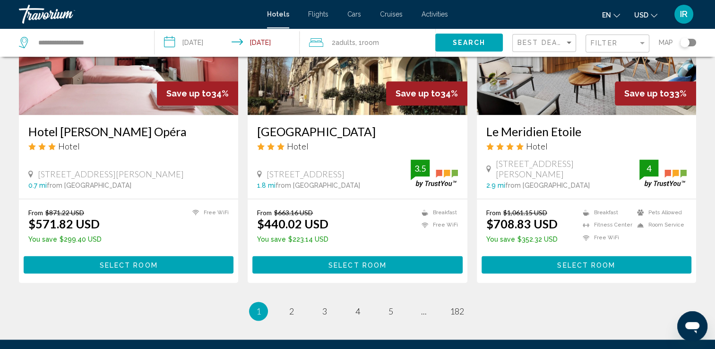
click at [556, 98] on img "Main content" at bounding box center [586, 39] width 219 height 151
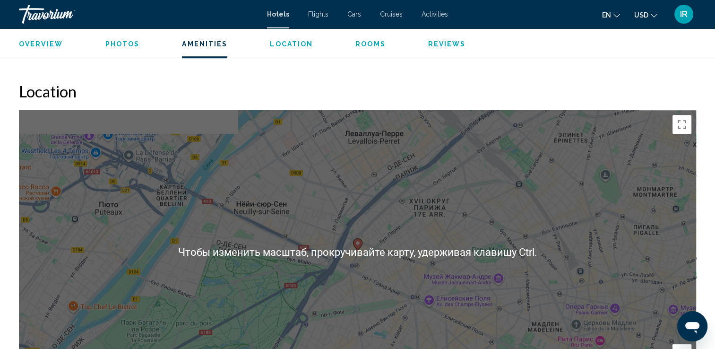
scroll to position [898, 0]
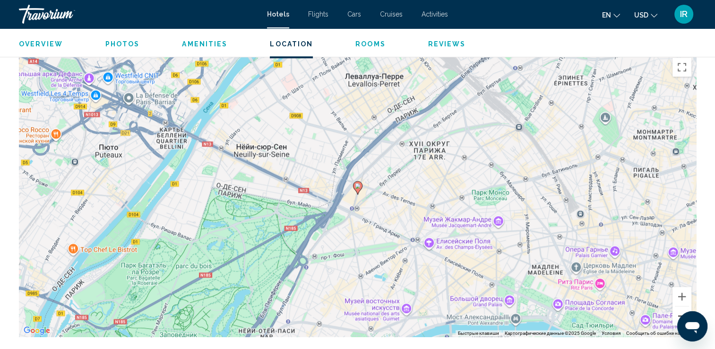
click at [676, 316] on button "Уменьшить" at bounding box center [682, 315] width 19 height 19
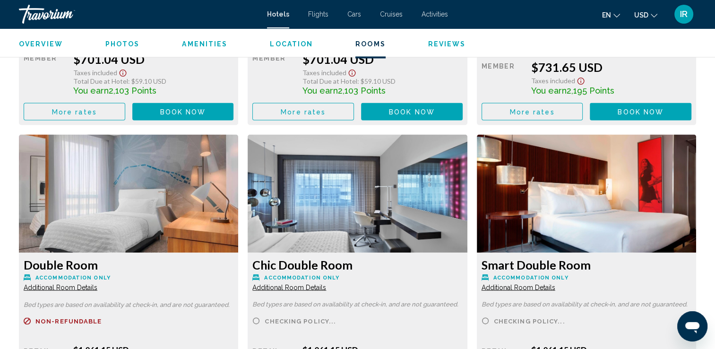
scroll to position [1496, 0]
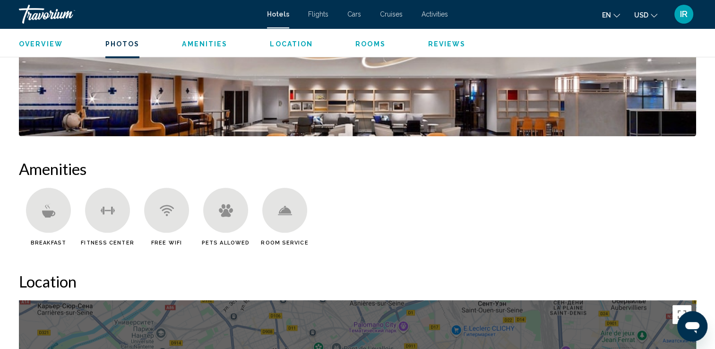
scroll to position [646, 0]
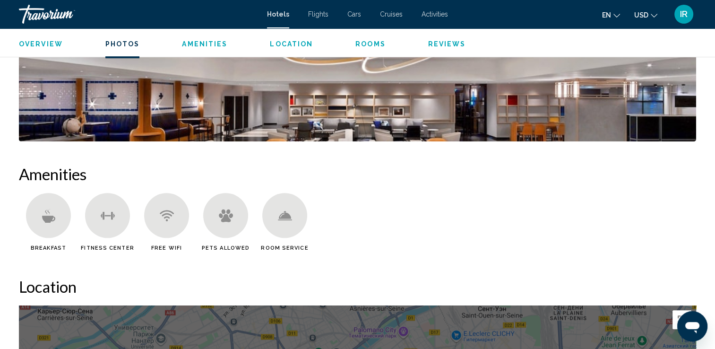
click at [65, 42] on ul "Overview Photos Amenities Location Rooms Reviews Check Availability" at bounding box center [357, 43] width 677 height 10
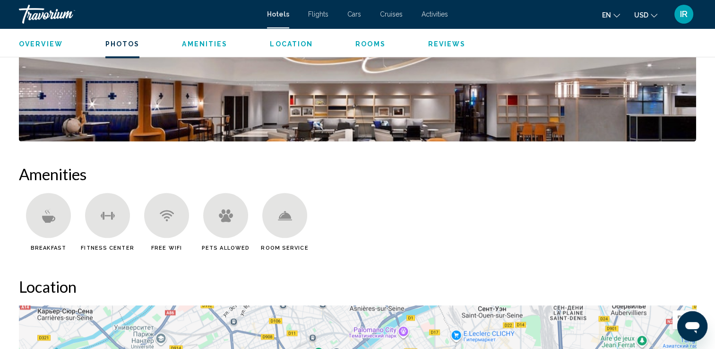
click at [40, 38] on ul "Overview Photos Amenities Location Rooms Reviews Check Availability" at bounding box center [357, 43] width 677 height 10
click at [43, 42] on span "Overview" at bounding box center [41, 44] width 44 height 8
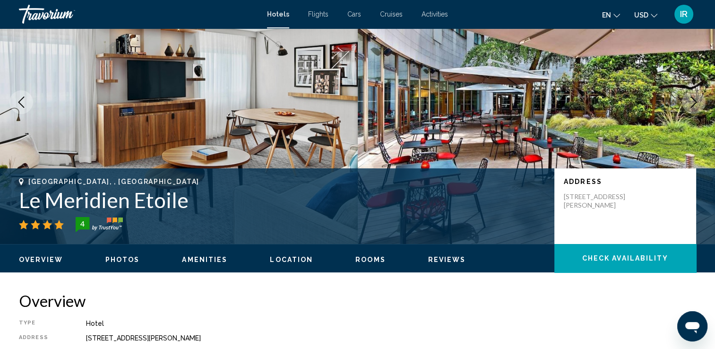
scroll to position [66, 0]
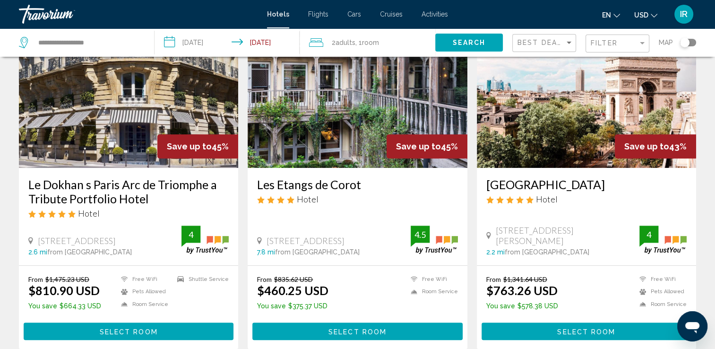
scroll to position [435, 0]
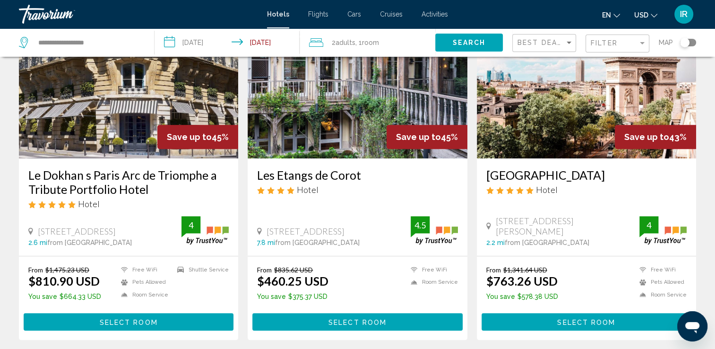
click at [330, 130] on img "Main content" at bounding box center [357, 82] width 219 height 151
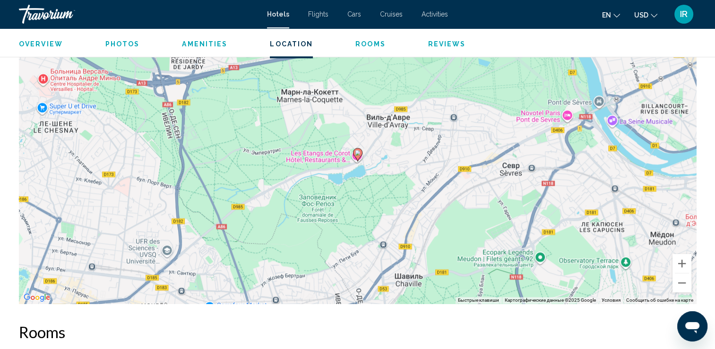
scroll to position [945, 0]
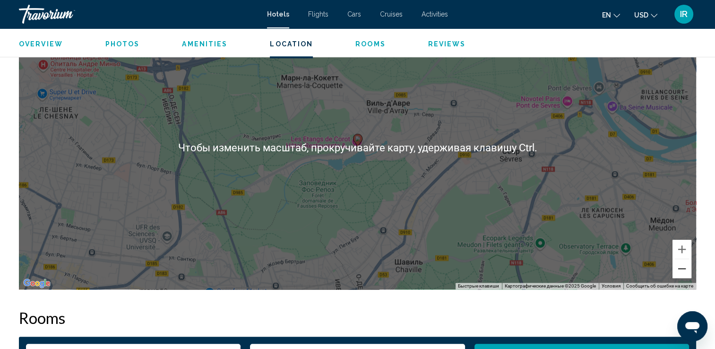
click at [689, 269] on button "Уменьшить" at bounding box center [682, 268] width 19 height 19
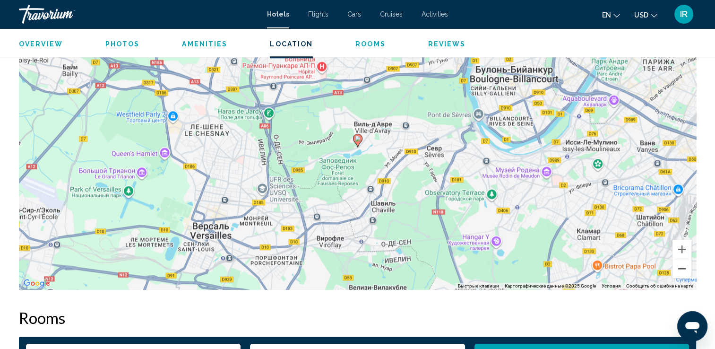
click at [687, 270] on button "Уменьшить" at bounding box center [682, 268] width 19 height 19
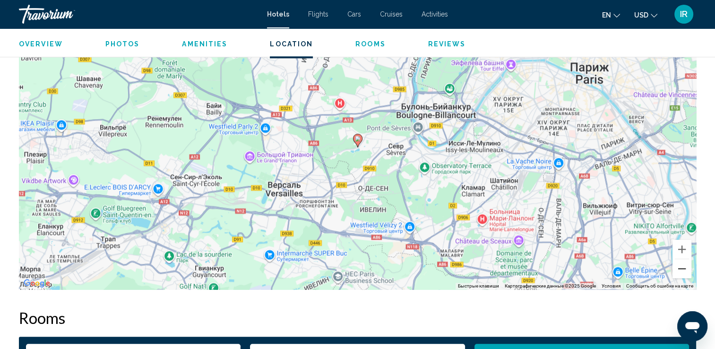
click at [686, 270] on button "Уменьшить" at bounding box center [682, 268] width 19 height 19
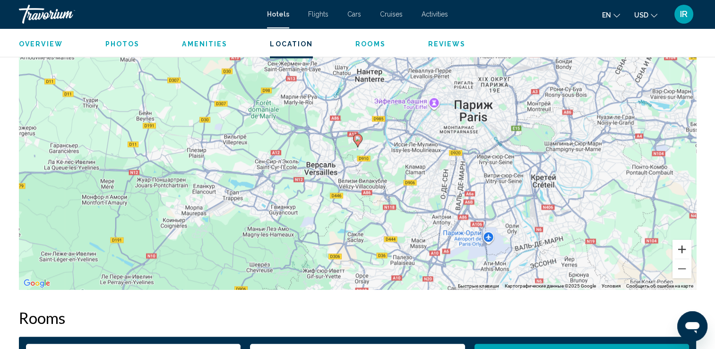
click at [677, 253] on button "Увеличить" at bounding box center [682, 249] width 19 height 19
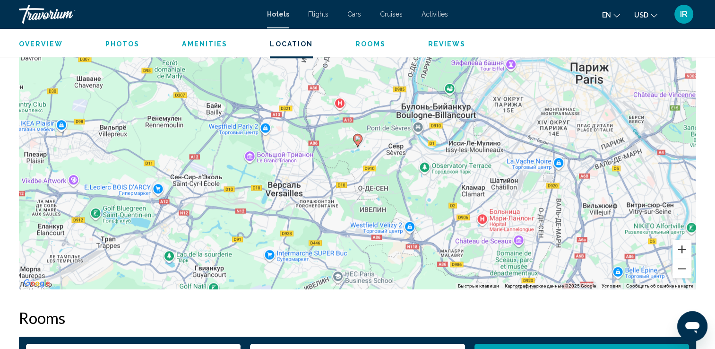
click at [677, 253] on button "Увеличить" at bounding box center [682, 249] width 19 height 19
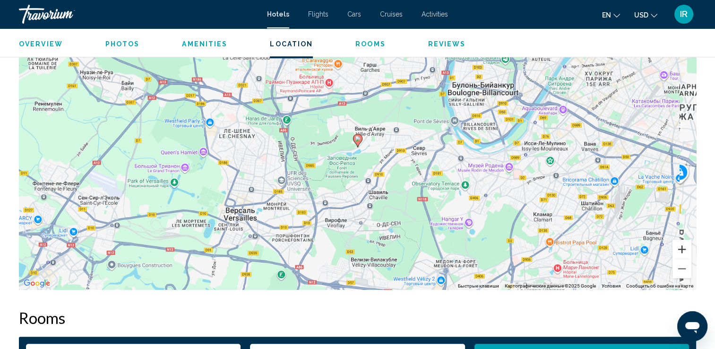
click at [677, 253] on button "Увеличить" at bounding box center [682, 249] width 19 height 19
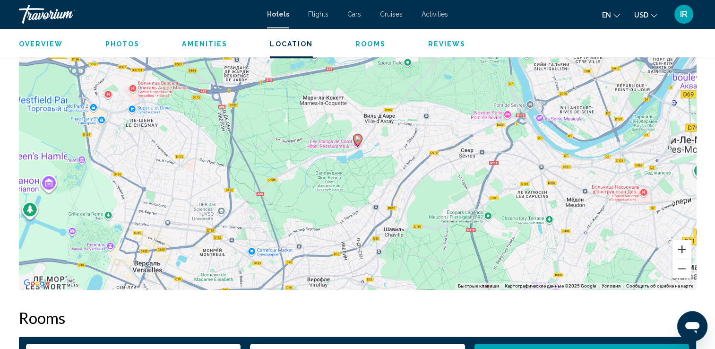
click at [677, 253] on button "Увеличить" at bounding box center [682, 249] width 19 height 19
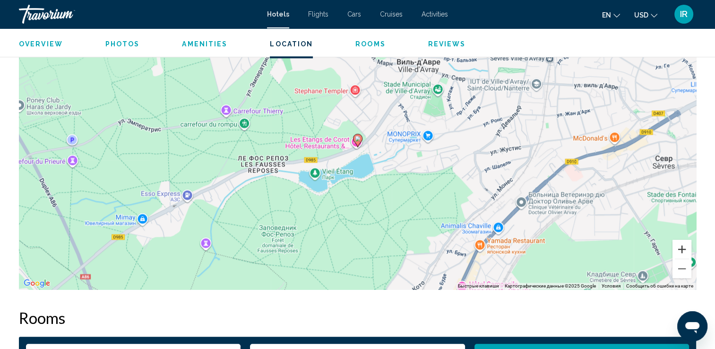
click at [677, 253] on button "Увеличить" at bounding box center [682, 249] width 19 height 19
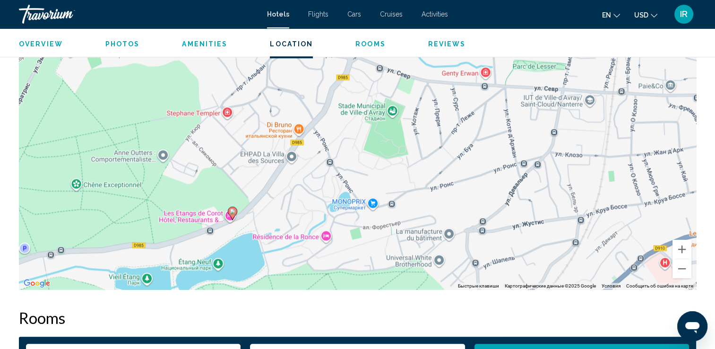
drag, startPoint x: 361, startPoint y: 153, endPoint x: 234, endPoint y: 226, distance: 146.1
click at [234, 226] on div "Чтобы активировать перетаскивание с помощью клавиатуры, нажмите Alt + Ввод. Пос…" at bounding box center [357, 148] width 677 height 284
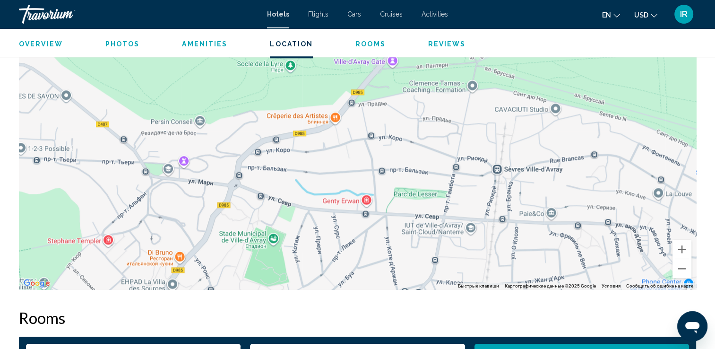
drag, startPoint x: 325, startPoint y: 152, endPoint x: 204, endPoint y: 281, distance: 176.6
click at [204, 281] on div "Чтобы активировать перетаскивание с помощью клавиатуры, нажмите Alt + Ввод. Пос…" at bounding box center [357, 148] width 677 height 284
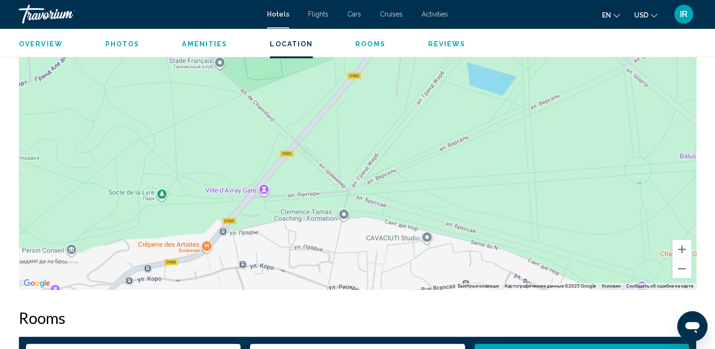
drag, startPoint x: 315, startPoint y: 181, endPoint x: 246, endPoint y: 182, distance: 69.0
click at [243, 184] on div "Чтобы активировать перетаскивание с помощью клавиатуры, нажмите Alt + Ввод. Пос…" at bounding box center [357, 148] width 677 height 284
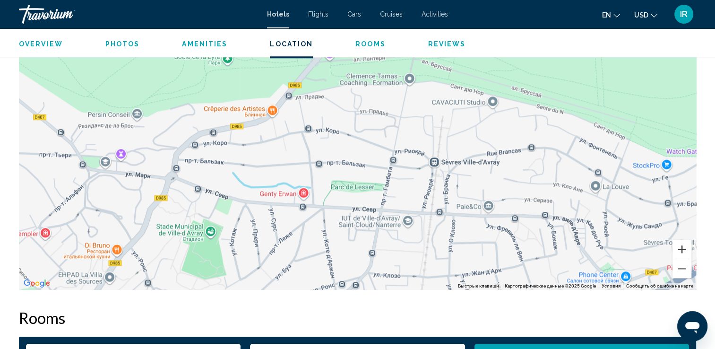
click at [679, 253] on button "Увеличить" at bounding box center [682, 249] width 19 height 19
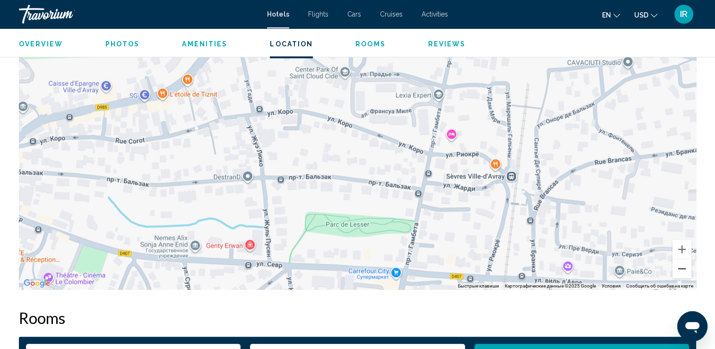
click at [678, 268] on button "Уменьшить" at bounding box center [682, 268] width 19 height 19
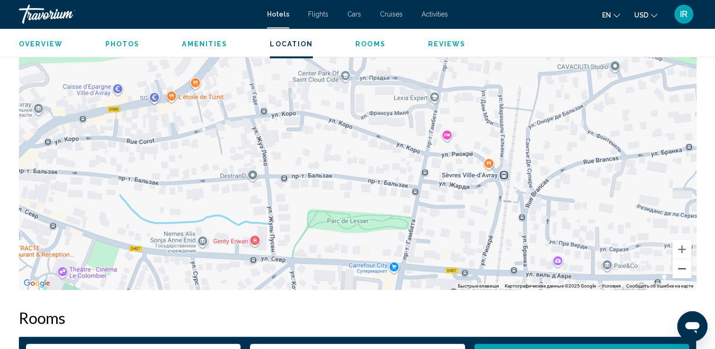
click at [678, 268] on button "Уменьшить" at bounding box center [682, 268] width 19 height 19
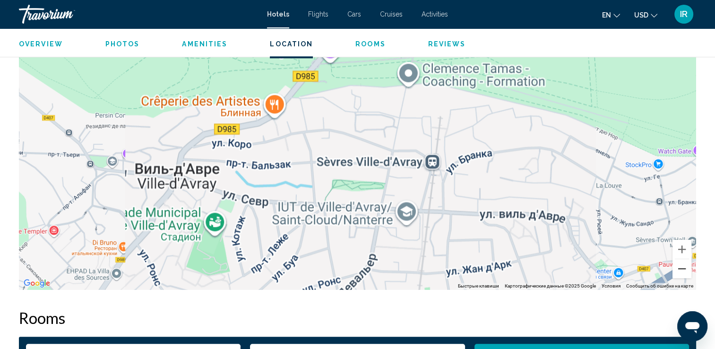
click at [678, 268] on button "Уменьшить" at bounding box center [682, 268] width 19 height 19
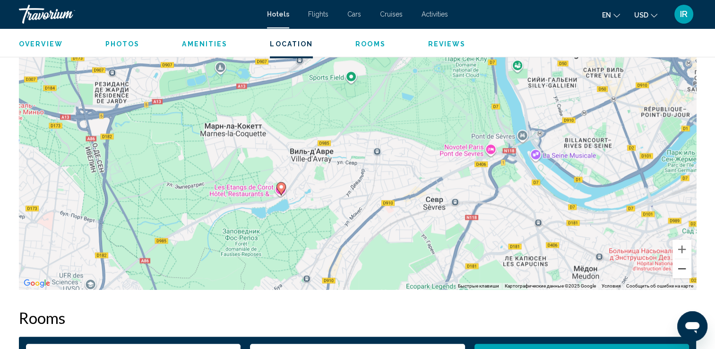
click at [678, 268] on button "Уменьшить" at bounding box center [682, 268] width 19 height 19
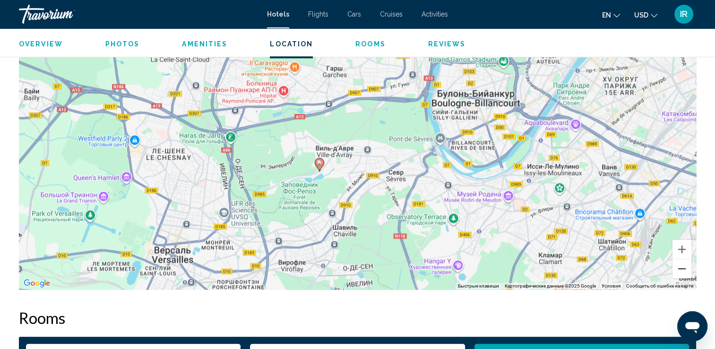
click at [678, 268] on button "Уменьшить" at bounding box center [682, 268] width 19 height 19
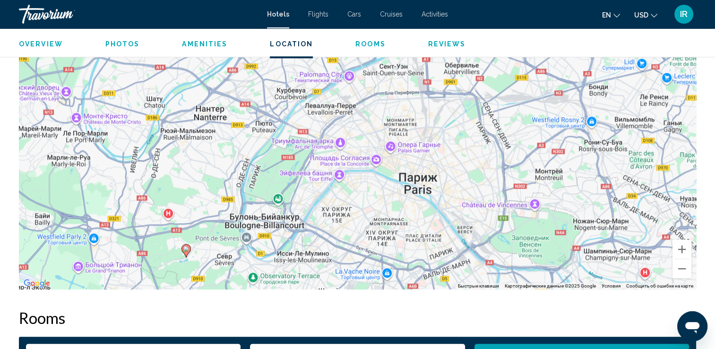
drag, startPoint x: 564, startPoint y: 111, endPoint x: 410, endPoint y: 211, distance: 184.2
click at [410, 211] on div "Чтобы активировать перетаскивание с помощью клавиатуры, нажмите Alt + Ввод. Пос…" at bounding box center [357, 148] width 677 height 284
